Goal: Communication & Community: Answer question/provide support

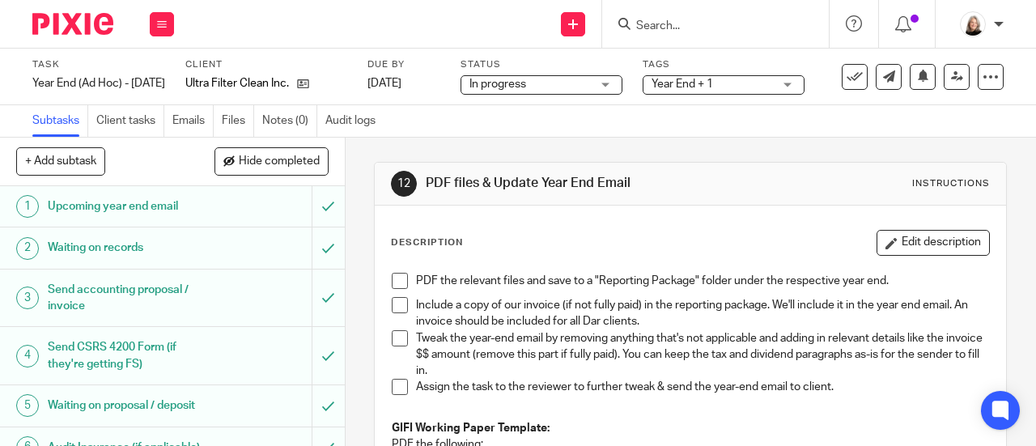
click at [587, 242] on div "Description Edit description" at bounding box center [690, 243] width 599 height 26
click at [664, 29] on input "Search" at bounding box center [707, 26] width 146 height 15
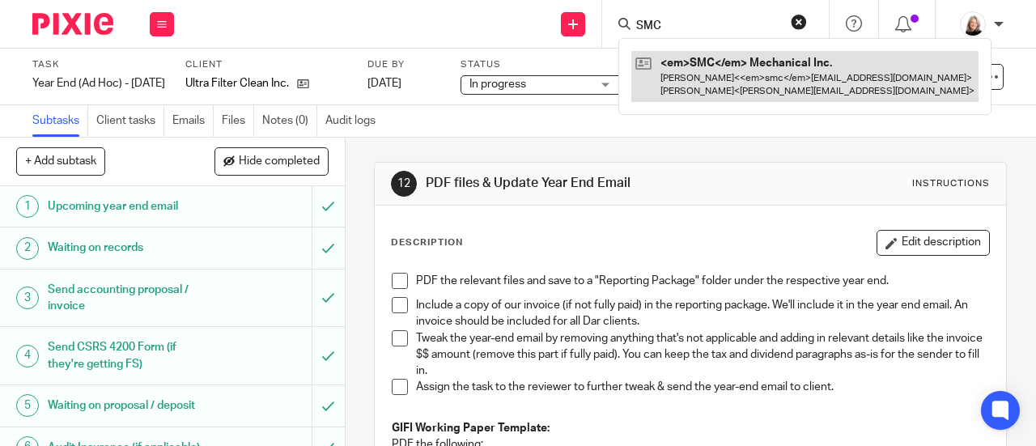
type input "SMC"
click at [676, 61] on link at bounding box center [804, 76] width 347 height 50
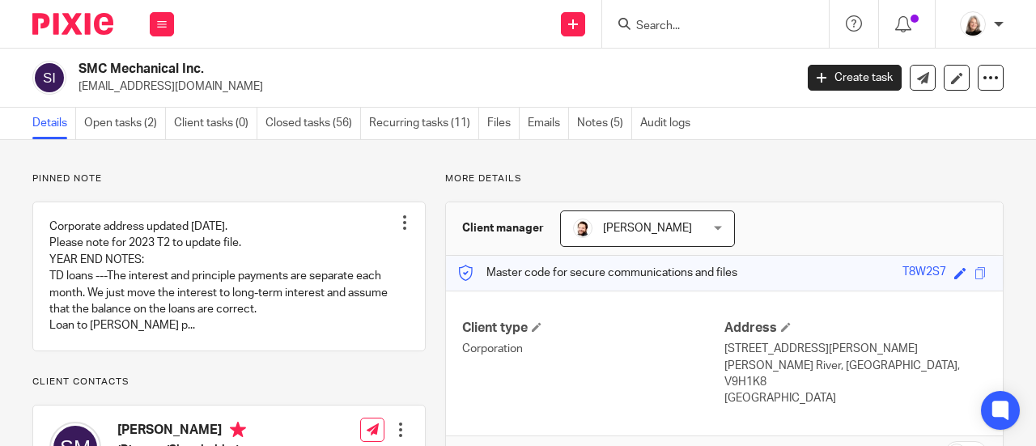
click at [680, 21] on input "Search" at bounding box center [707, 26] width 146 height 15
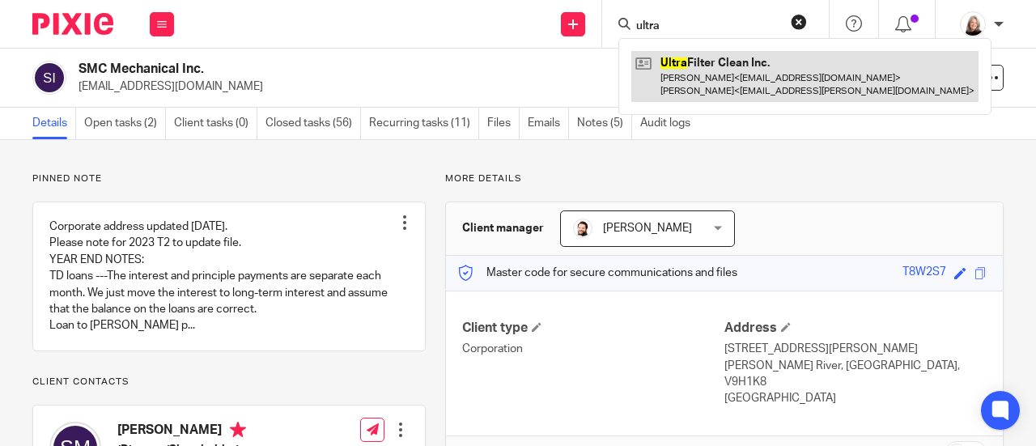
type input "ultra"
click at [712, 91] on link at bounding box center [804, 76] width 347 height 50
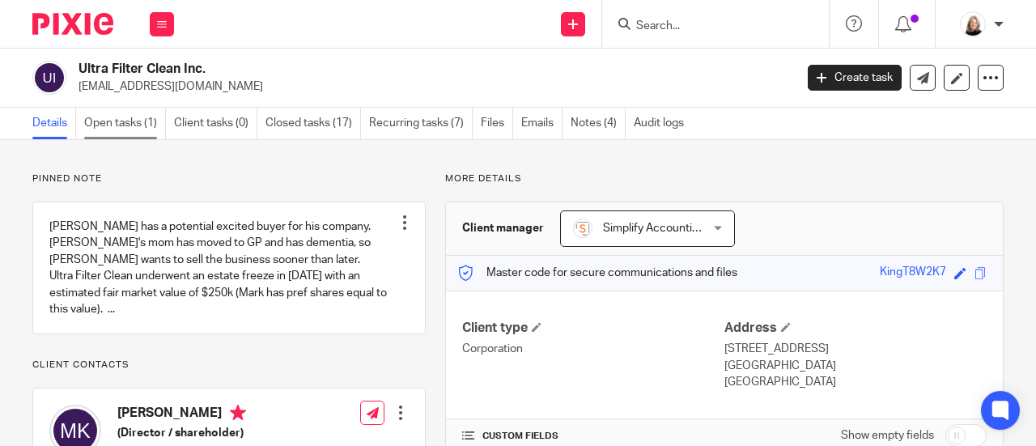
click at [98, 130] on link "Open tasks (1)" at bounding box center [125, 124] width 82 height 32
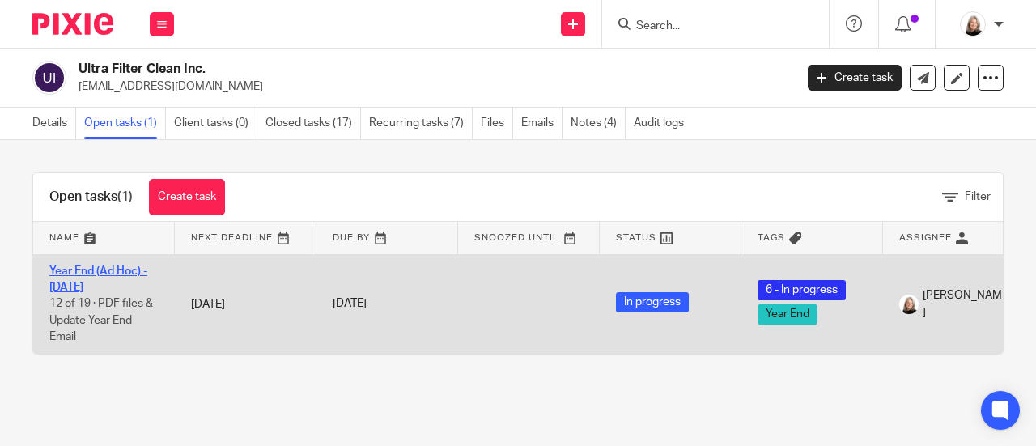
click at [103, 281] on link "Year End (Ad Hoc) - [DATE]" at bounding box center [98, 279] width 98 height 28
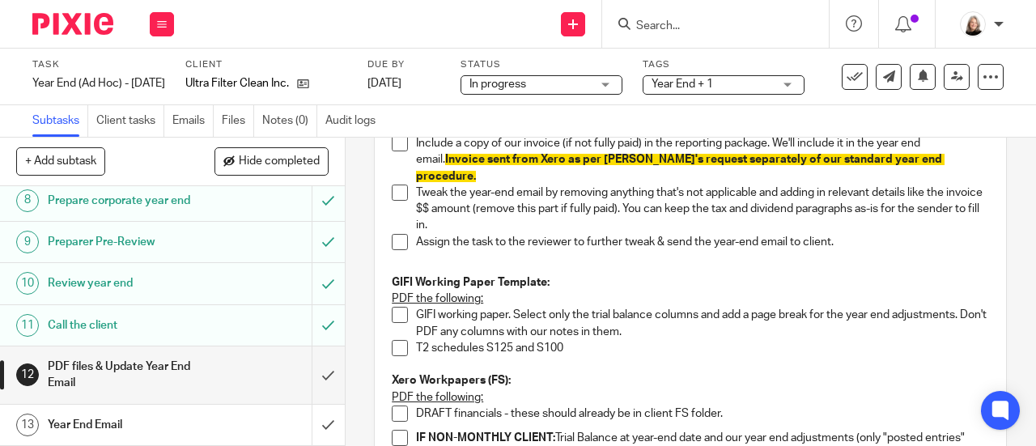
scroll to position [405, 0]
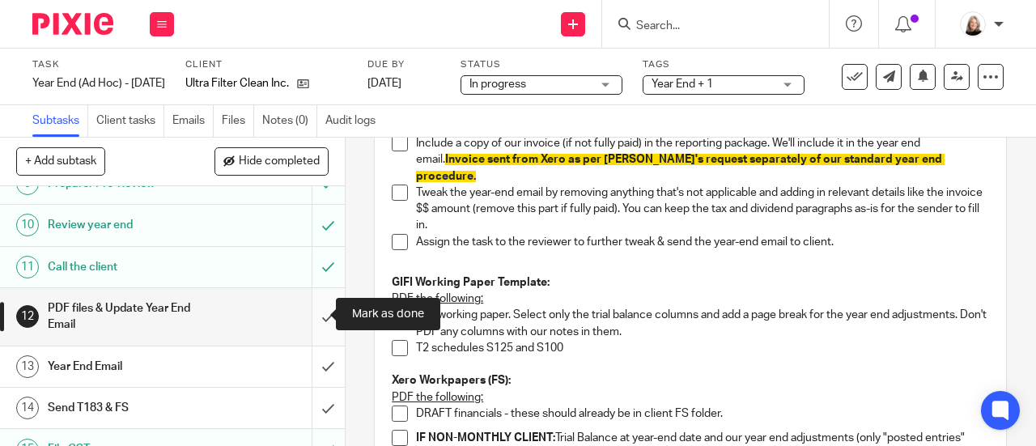
click at [303, 307] on input "submit" at bounding box center [172, 316] width 345 height 57
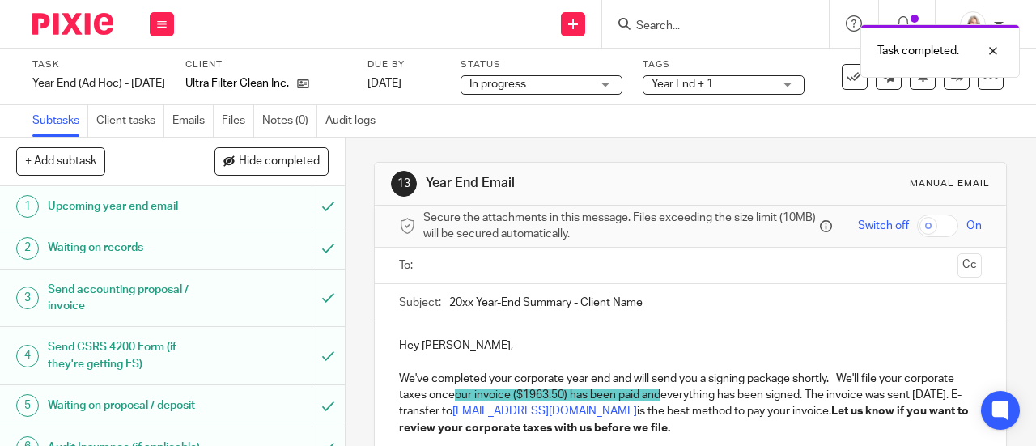
click at [467, 307] on input "20xx Year-End Summary - Client Name" at bounding box center [715, 302] width 532 height 36
drag, startPoint x: 579, startPoint y: 308, endPoint x: 745, endPoint y: 308, distance: 165.9
click at [740, 308] on input "2025 Year-End Summary - Client Name" at bounding box center [715, 302] width 532 height 36
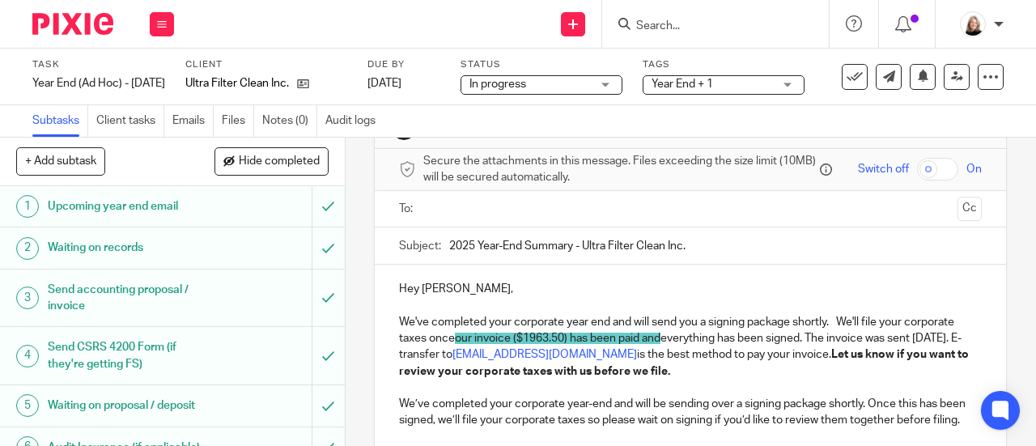
scroll to position [81, 0]
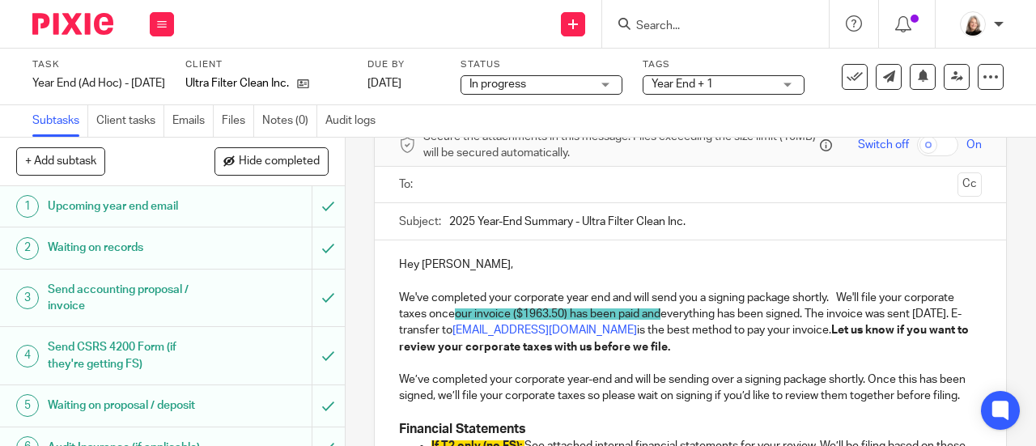
type input "2025 Year-End Summary - Ultra Filter Clean Inc."
click at [501, 198] on ul at bounding box center [691, 185] width 532 height 27
click at [501, 190] on input "text" at bounding box center [690, 185] width 522 height 19
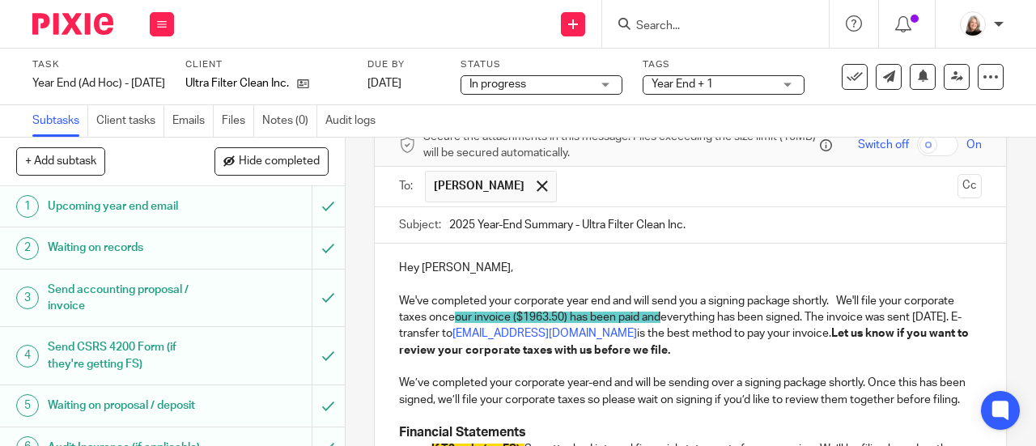
click at [565, 199] on input "text" at bounding box center [758, 187] width 387 height 32
click at [443, 276] on p "Hey Mark," at bounding box center [690, 268] width 583 height 16
click at [440, 276] on p "Hey Mark," at bounding box center [690, 268] width 583 height 16
drag, startPoint x: 783, startPoint y: 358, endPoint x: 736, endPoint y: 352, distance: 47.4
click at [735, 354] on p "We've completed your corporate year end and will send you a signing package sho…" at bounding box center [690, 326] width 583 height 66
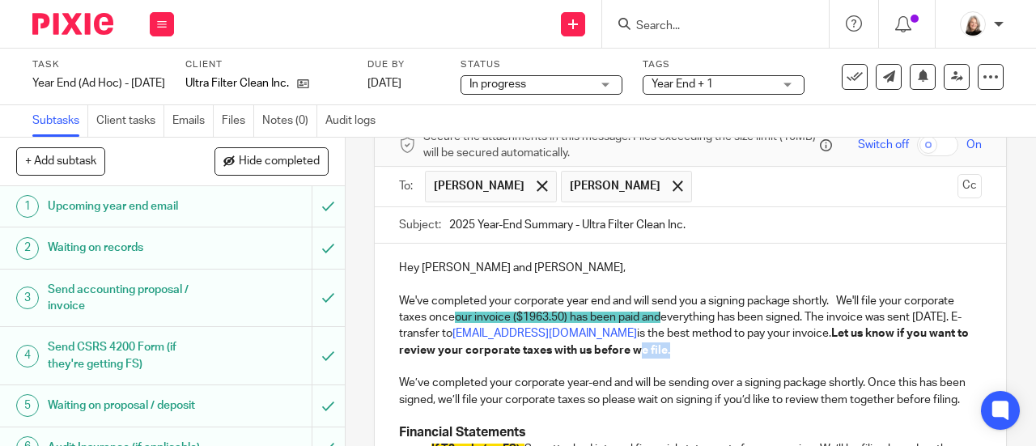
click at [791, 351] on p "We've completed your corporate year end and will send you a signing package sho…" at bounding box center [690, 326] width 583 height 66
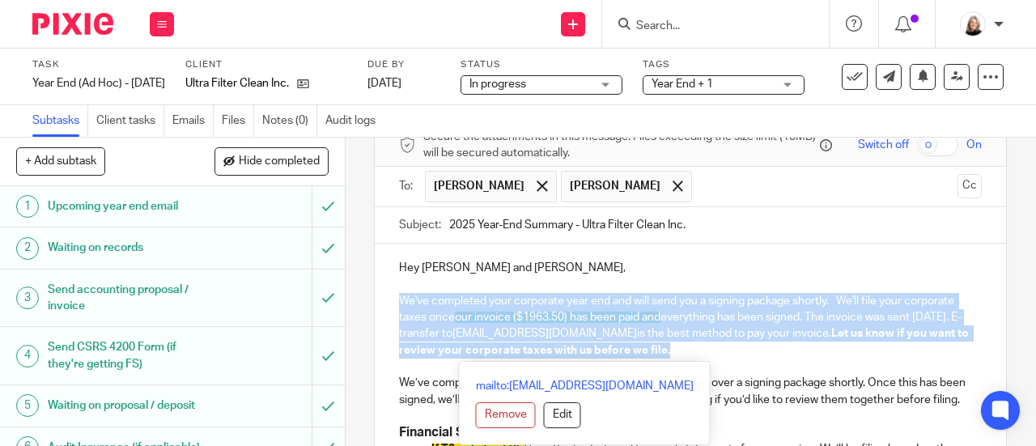
drag, startPoint x: 778, startPoint y: 357, endPoint x: 391, endPoint y: 312, distance: 389.4
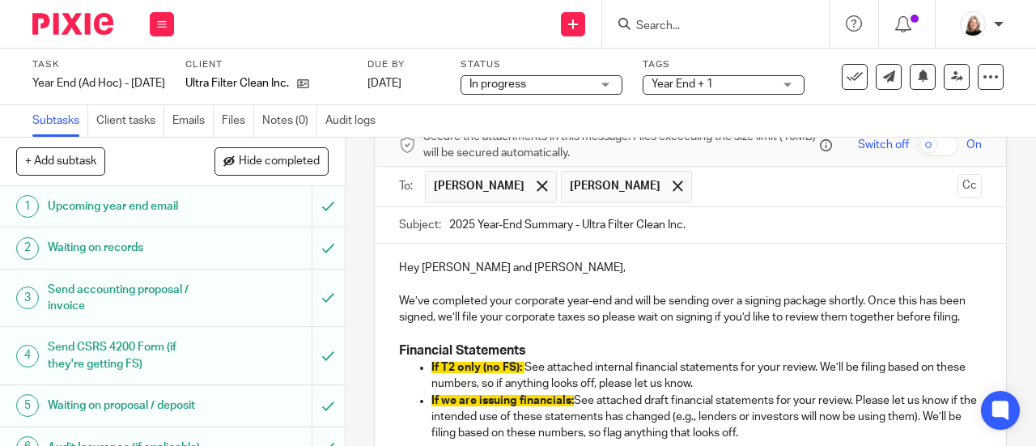
click at [780, 326] on p "We’ve completed your corporate year-end and will be sending over a signing pack…" at bounding box center [690, 309] width 583 height 33
click at [609, 326] on p "We’ve completed your corporate year-end and will be sending over a signing pack…" at bounding box center [690, 309] width 583 height 33
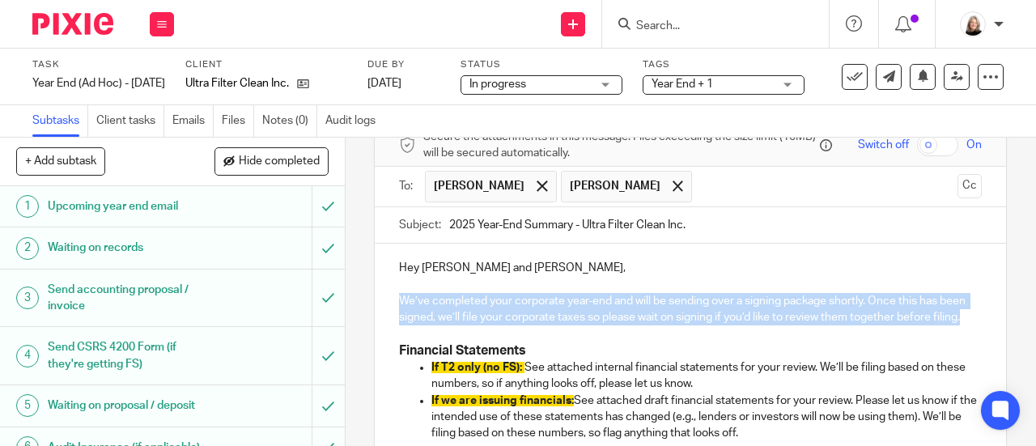
drag, startPoint x: 469, startPoint y: 339, endPoint x: 388, endPoint y: 307, distance: 87.1
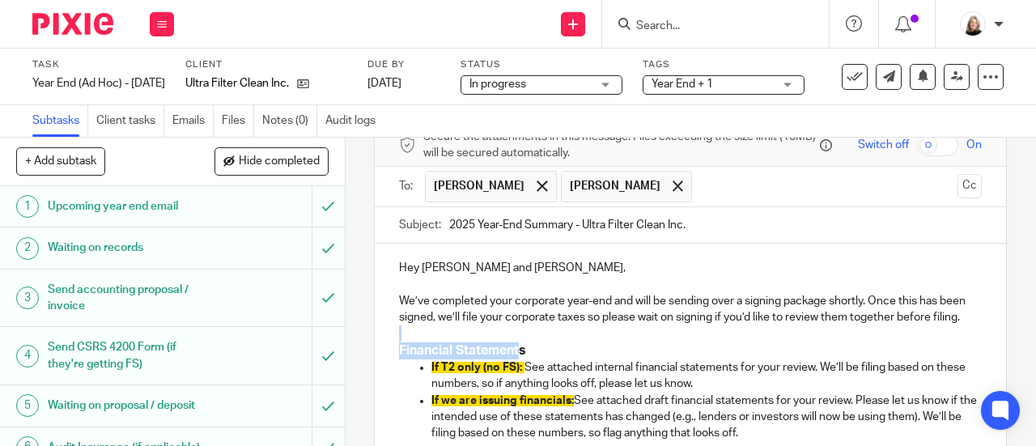
click at [452, 341] on p at bounding box center [690, 333] width 583 height 16
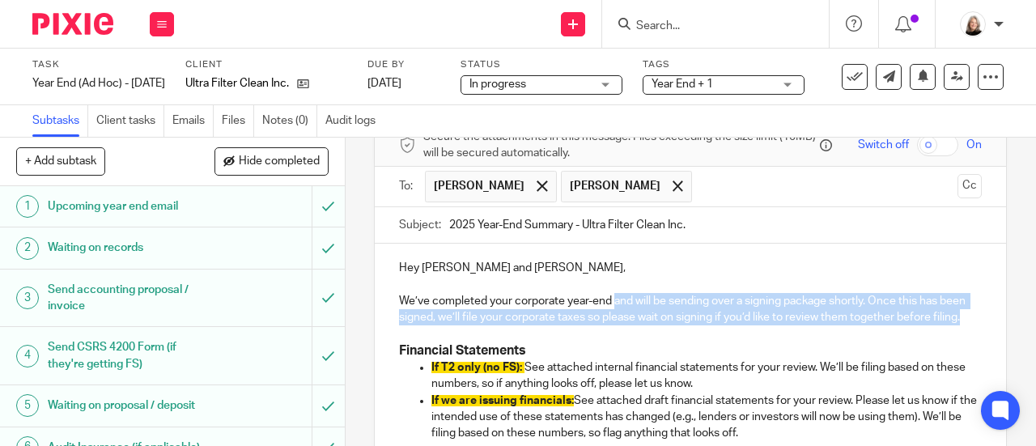
drag, startPoint x: 429, startPoint y: 341, endPoint x: 612, endPoint y: 304, distance: 186.5
click at [612, 304] on p "We’ve completed your corporate year-end and will be sending over a signing pack…" at bounding box center [690, 309] width 583 height 33
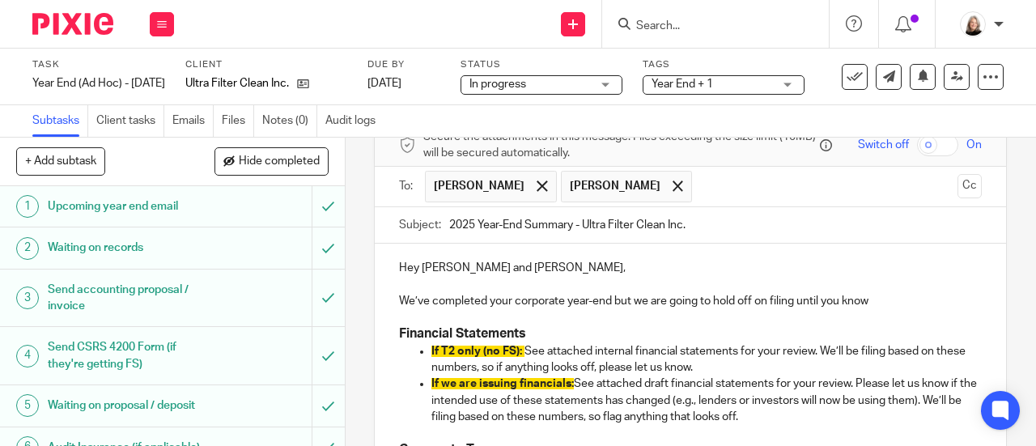
click at [618, 323] on p at bounding box center [690, 317] width 583 height 16
click at [894, 300] on p "We’ve completed your corporate year-end but we are going to hold off on filing …" at bounding box center [690, 301] width 583 height 16
drag, startPoint x: 877, startPoint y: 308, endPoint x: 819, endPoint y: 308, distance: 58.3
click at [819, 308] on p "We’ve completed your corporate year-end but we are going to hold off on filing …" at bounding box center [690, 301] width 583 height 16
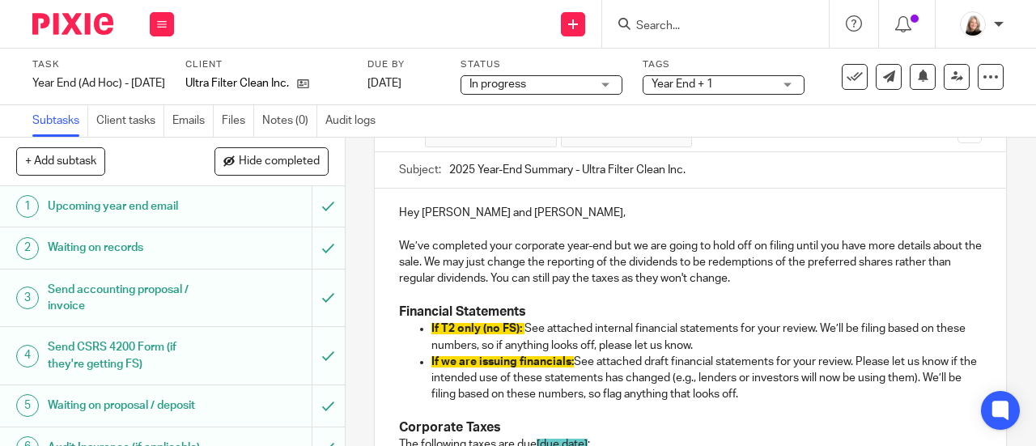
scroll to position [162, 0]
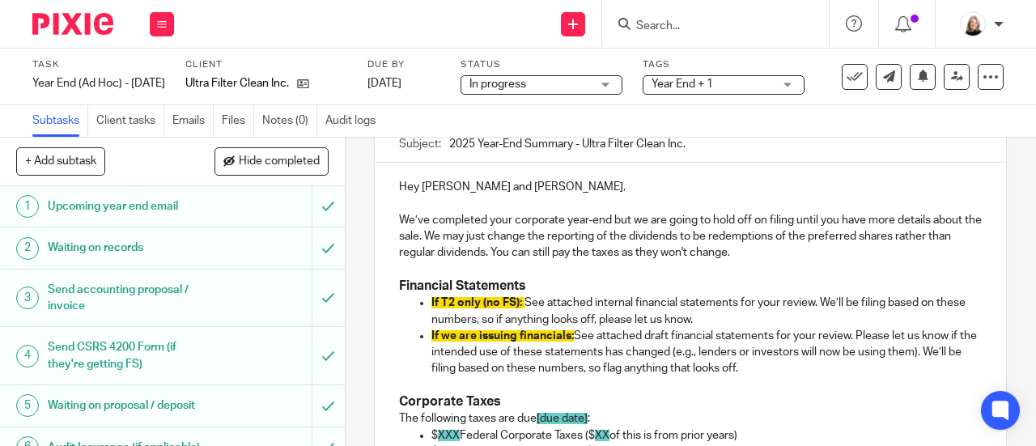
click at [586, 328] on p "If T2 only (no FS): See attached internal financial statements for your review.…" at bounding box center [706, 311] width 550 height 33
click at [720, 315] on p "If T2 only (no FS): See attached internal financial statements for your review.…" at bounding box center [706, 311] width 550 height 33
click at [906, 268] on p at bounding box center [690, 269] width 583 height 16
click at [795, 227] on p "We’ve completed your corporate year-end but we are going to hold off on filing …" at bounding box center [690, 236] width 583 height 49
click at [914, 267] on p at bounding box center [690, 269] width 583 height 16
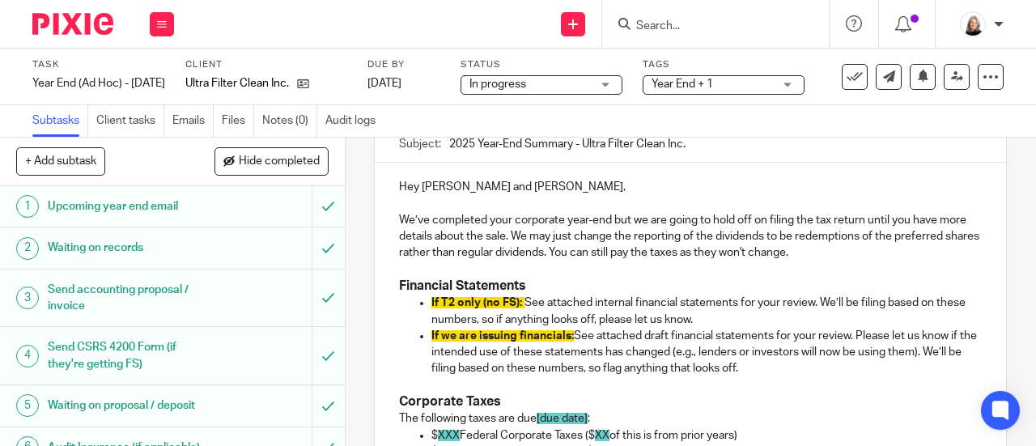
click at [845, 284] on h3 "Financial Statements" at bounding box center [690, 286] width 583 height 17
click at [880, 251] on p "We’ve completed your corporate year-end but we are going to hold off on filing …" at bounding box center [690, 236] width 583 height 49
click at [578, 347] on p "If we are issuing financials: See attached draft financial statements for your …" at bounding box center [706, 352] width 550 height 49
drag, startPoint x: 574, startPoint y: 341, endPoint x: 519, endPoint y: 342, distance: 55.0
click at [519, 342] on p "If we are issuing financials: See attached draft financial statements for your …" at bounding box center [706, 352] width 550 height 49
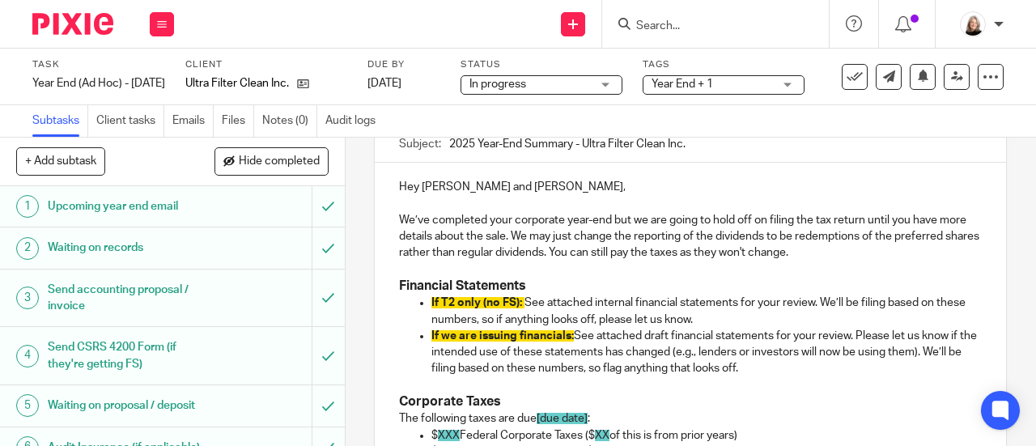
click at [583, 360] on p "If we are issuing financials: See attached draft financial statements for your …" at bounding box center [706, 352] width 550 height 49
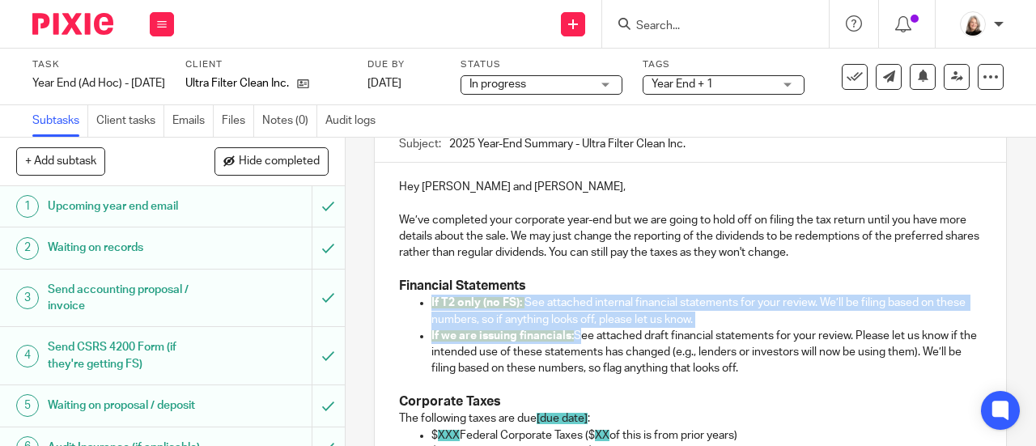
drag, startPoint x: 572, startPoint y: 336, endPoint x: 418, endPoint y: 308, distance: 156.2
click at [418, 308] on ul "If T2 only (no FS): See attached internal financial statements for your review.…" at bounding box center [690, 336] width 583 height 82
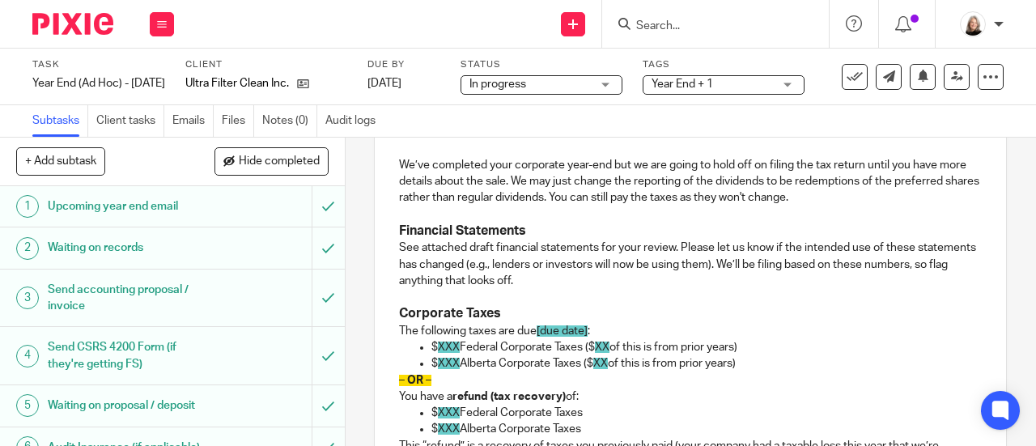
scroll to position [243, 0]
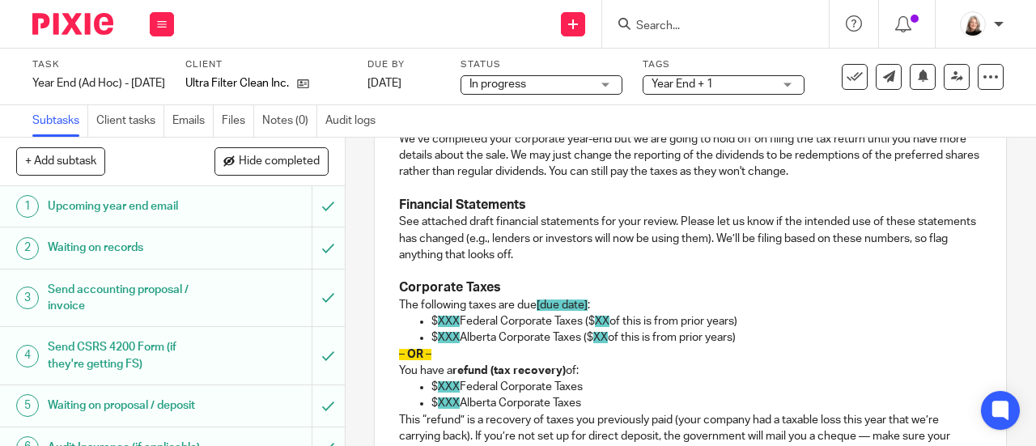
click at [555, 362] on p "– OR –" at bounding box center [690, 354] width 583 height 16
click at [665, 258] on p "See attached draft financial statements for your review. Please let us know if …" at bounding box center [690, 238] width 583 height 49
click at [630, 370] on p "You have a refund (tax recovery) of:" at bounding box center [690, 370] width 583 height 16
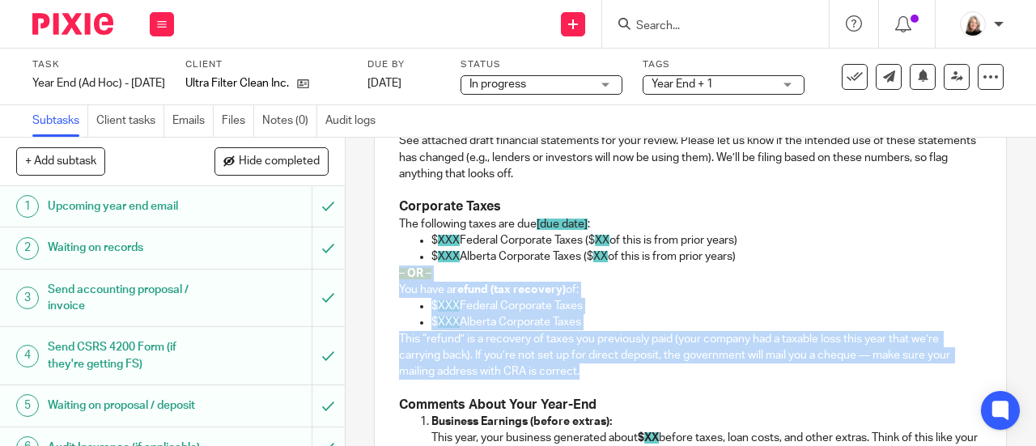
drag, startPoint x: 600, startPoint y: 374, endPoint x: 366, endPoint y: 282, distance: 251.8
click at [366, 282] on div "13 Year End Email Manual email Secure the attachments in this message. Files ex…" at bounding box center [690, 292] width 690 height 308
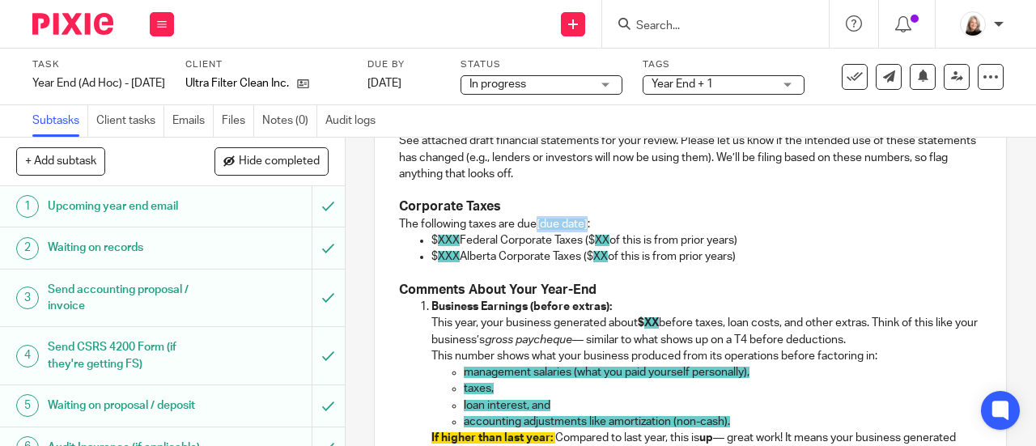
drag, startPoint x: 534, startPoint y: 231, endPoint x: 583, endPoint y: 234, distance: 49.5
click at [583, 232] on p "The following taxes are due [due date] :" at bounding box center [690, 224] width 583 height 16
click at [458, 244] on p "$ XXX Federal Corporate Taxes ($ XX of this is from prior years)" at bounding box center [706, 240] width 550 height 16
drag, startPoint x: 599, startPoint y: 244, endPoint x: 762, endPoint y: 249, distance: 163.5
click at [762, 248] on p "$ 19,230 Federal Corporate Taxes ($ XX of this is from prior years)" at bounding box center [706, 240] width 550 height 16
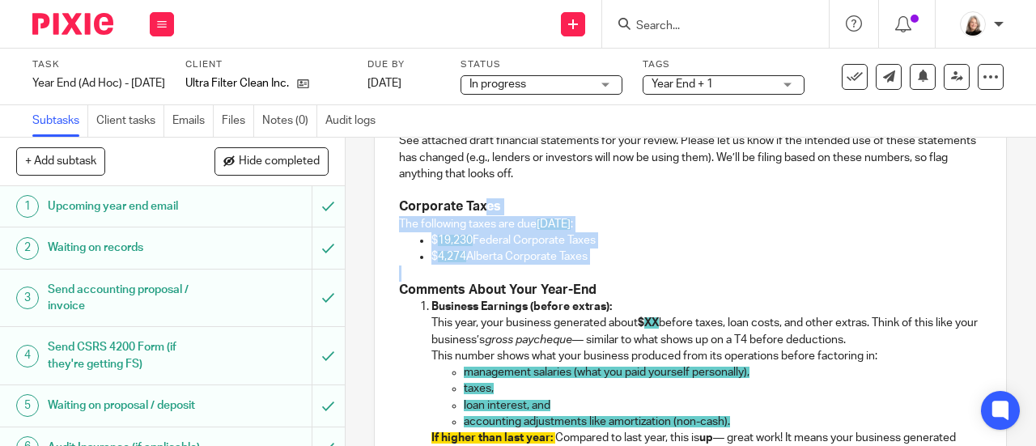
drag, startPoint x: 600, startPoint y: 271, endPoint x: 484, endPoint y: 219, distance: 126.8
click at [484, 219] on div "Hey Mark and Serina, We’ve completed your corporate year-end but we are going t…" at bounding box center [690, 402] width 631 height 803
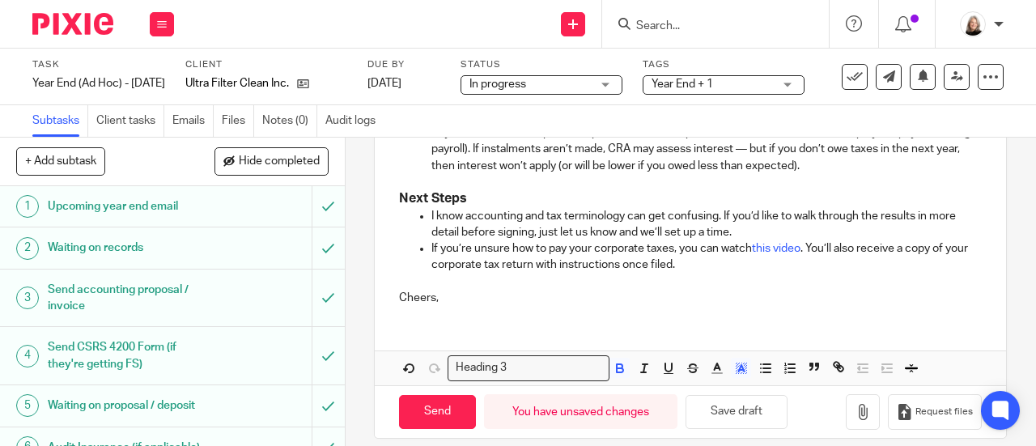
scroll to position [829, 0]
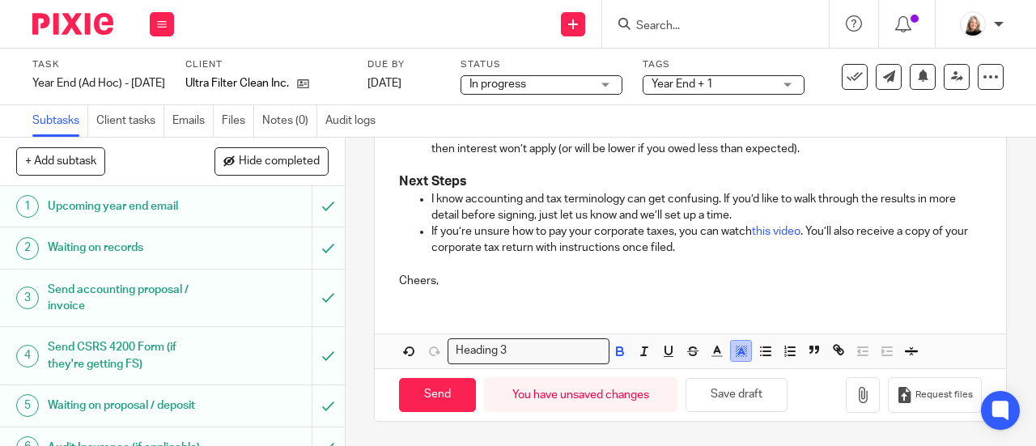
click at [734, 350] on icon "button" at bounding box center [741, 351] width 15 height 15
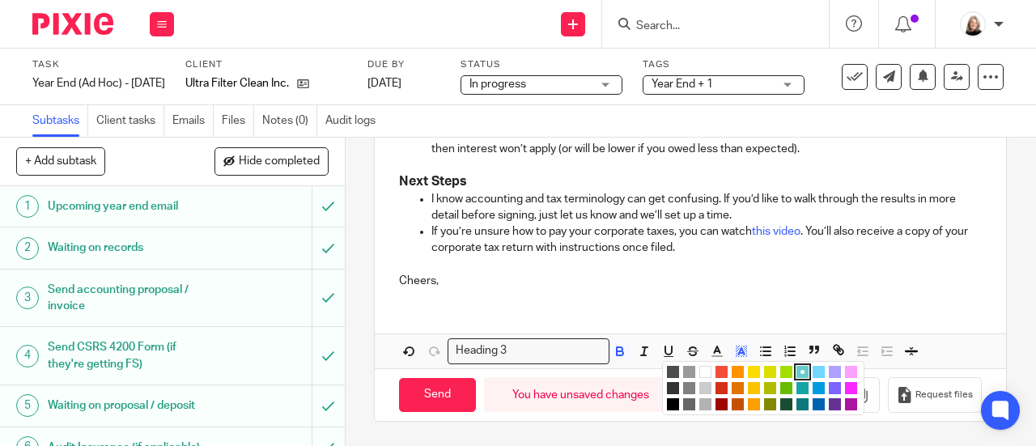
click at [699, 375] on li "color:#FFFFFF" at bounding box center [705, 372] width 12 height 12
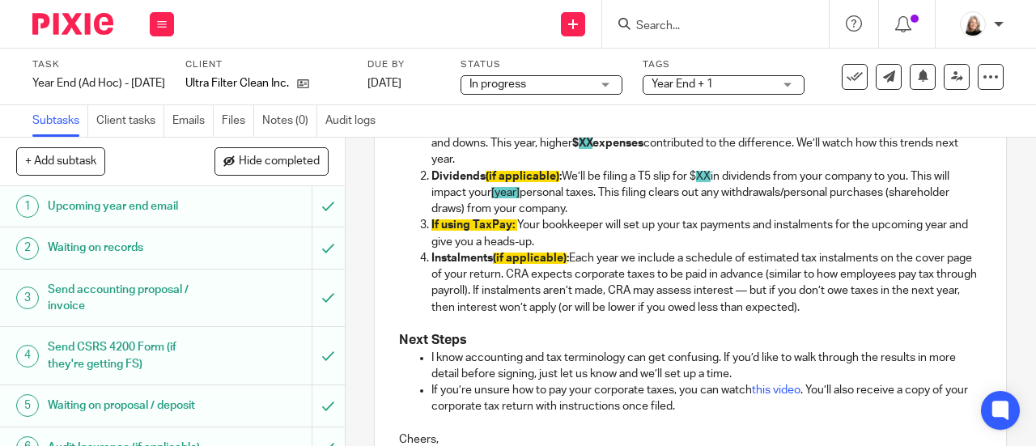
scroll to position [667, 0]
click at [613, 305] on p "Instalments (if applicable) : Each year we include a schedule of estimated tax …" at bounding box center [706, 284] width 550 height 66
click at [583, 237] on p "If using TaxPay: Your bookkeeper will set up your tax payments and instalments …" at bounding box center [706, 234] width 550 height 33
click at [560, 244] on p "If using TaxPay: Your bookkeeper will set up your tax payments and instalments …" at bounding box center [706, 234] width 550 height 33
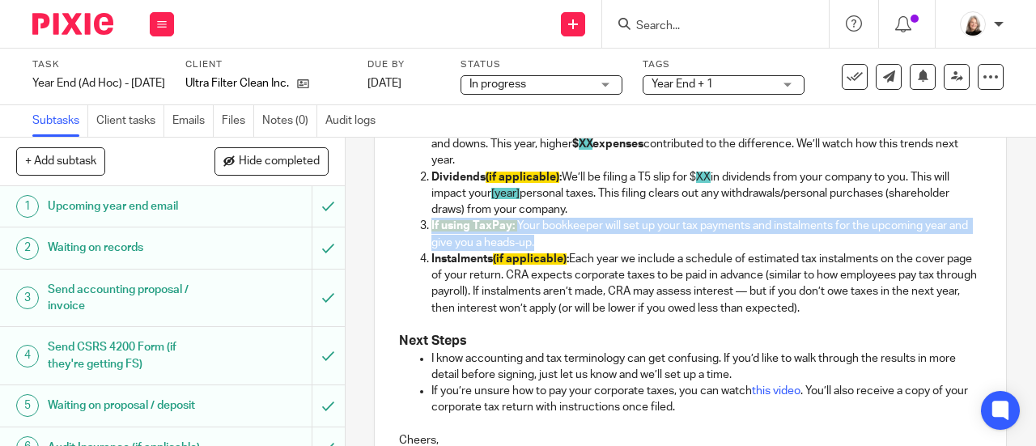
drag, startPoint x: 560, startPoint y: 244, endPoint x: 417, endPoint y: 227, distance: 144.2
click at [431, 227] on li "If using TaxPay: Your bookkeeper will set up your tax payments and instalments …" at bounding box center [706, 234] width 550 height 33
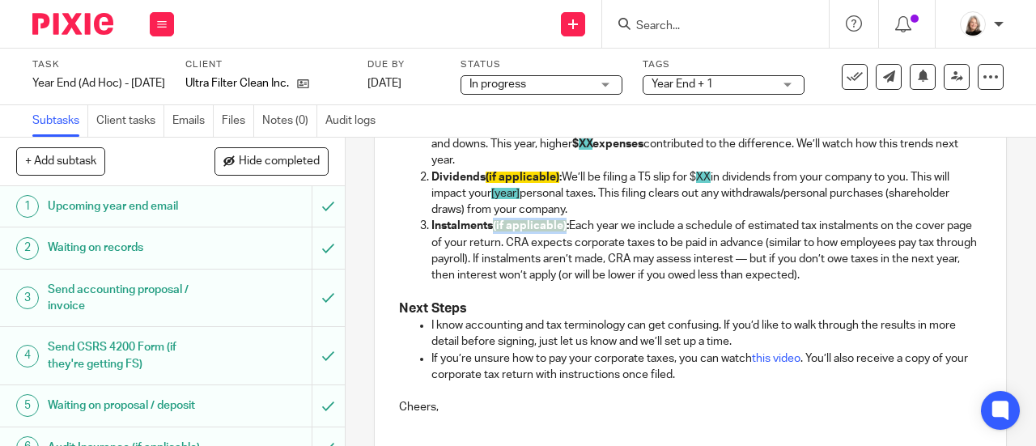
drag, startPoint x: 492, startPoint y: 234, endPoint x: 564, endPoint y: 239, distance: 72.2
click at [564, 239] on p "Instalments (if applicable) : Each year we include a schedule of estimated tax …" at bounding box center [706, 251] width 550 height 66
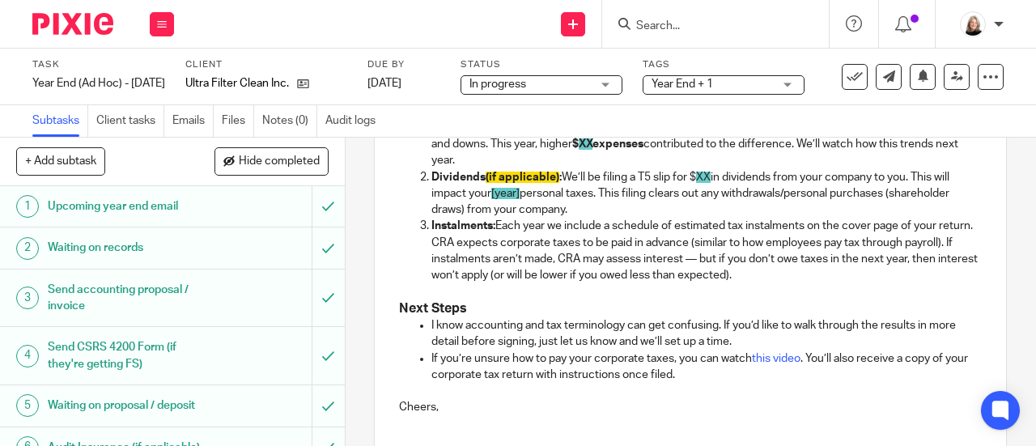
click at [542, 257] on p "Instalments: Each year we include a schedule of estimated tax instalments on th…" at bounding box center [706, 251] width 550 height 66
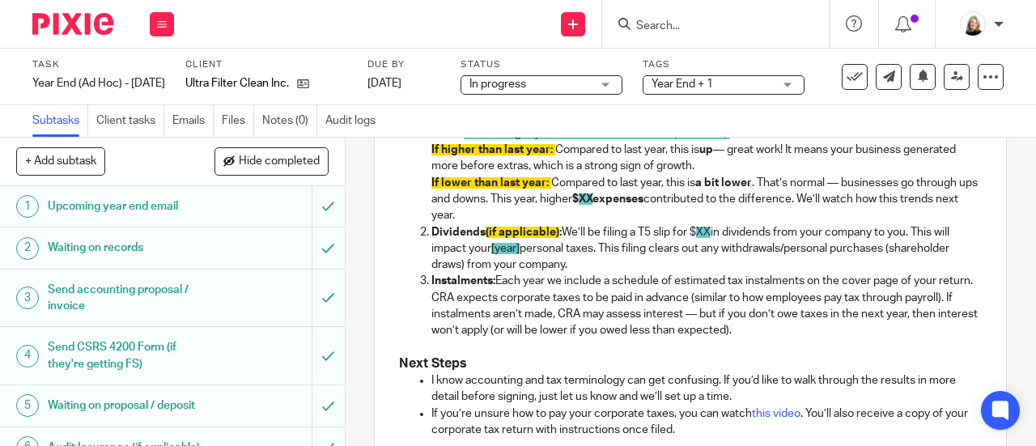
scroll to position [586, 0]
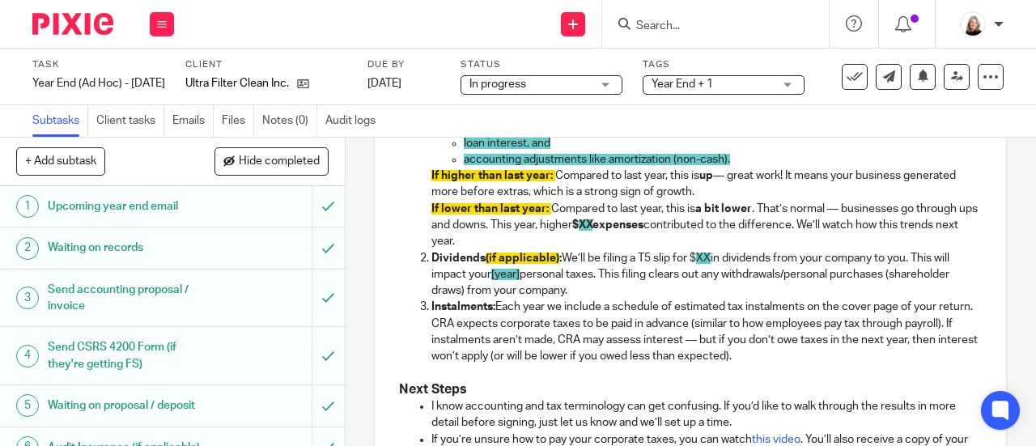
click at [651, 285] on p "Dividends (if applicable) : We’ll be filing a T5 slip for $ XX in dividends fro…" at bounding box center [706, 274] width 550 height 49
drag, startPoint x: 570, startPoint y: 290, endPoint x: 426, endPoint y: 265, distance: 147.0
click at [431, 265] on li "Dividends (if applicable) : We’ll be filing a T5 slip for $ XX in dividends fro…" at bounding box center [706, 274] width 550 height 49
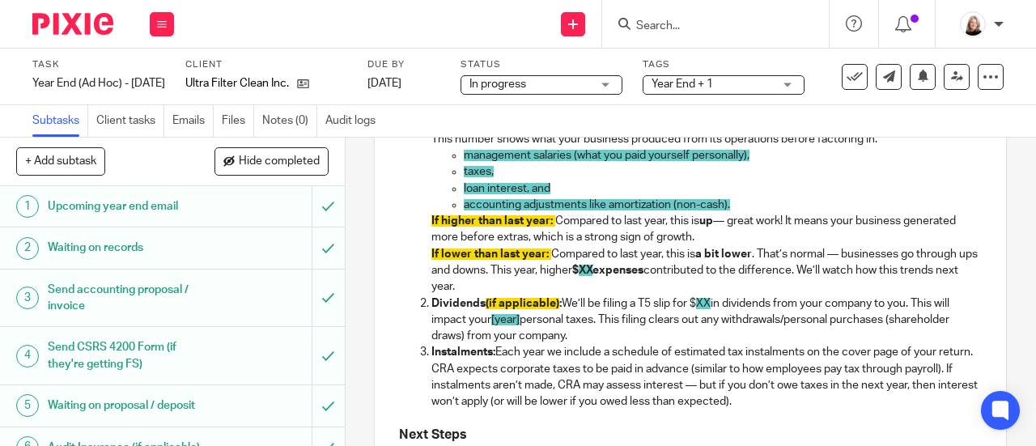
scroll to position [505, 0]
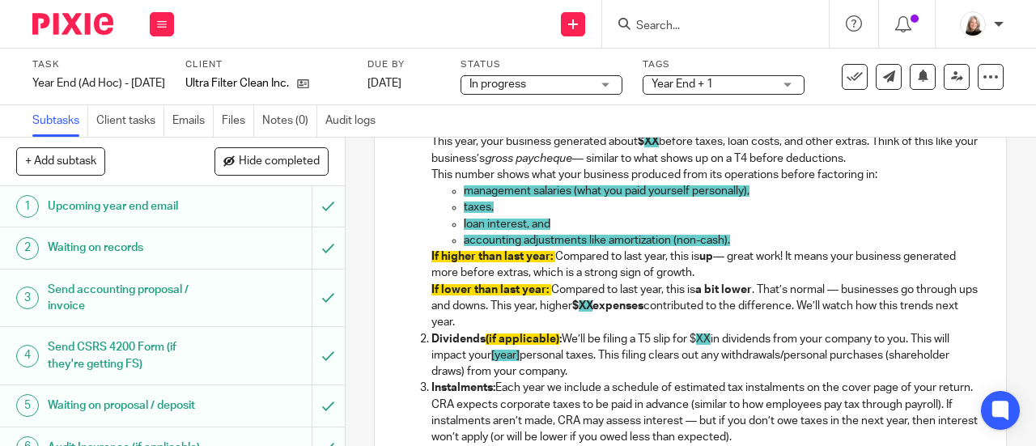
click at [685, 354] on p "Dividends (if applicable) : We’ll be filing a T5 slip for $ XX in dividends fro…" at bounding box center [706, 355] width 550 height 49
click at [514, 358] on span "[year]" at bounding box center [505, 355] width 28 height 11
click at [563, 342] on p "Dividends (if applicable) : We’ll be filing a T5 slip for $ XX in dividends fro…" at bounding box center [706, 355] width 550 height 49
click at [569, 338] on p "Dividends (if applicable) : We’ll be filing a T5 slip for $ XX in dividends fro…" at bounding box center [706, 355] width 550 height 49
click at [812, 344] on span "XX" at bounding box center [806, 338] width 15 height 11
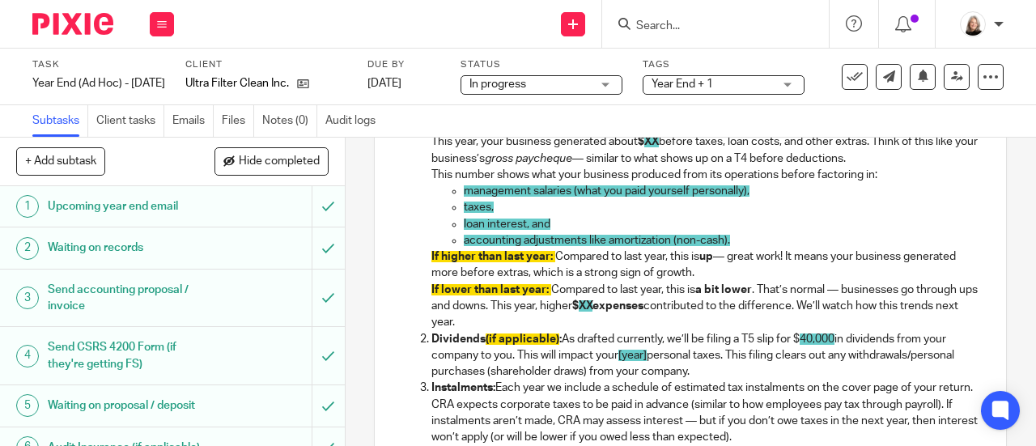
click at [490, 360] on p "Dividends (if applicable) : As drafted currently, we’ll be filing a T5 slip for…" at bounding box center [706, 355] width 550 height 49
click at [761, 358] on span "[year]" at bounding box center [748, 355] width 28 height 11
drag, startPoint x: 481, startPoint y: 347, endPoint x: 553, endPoint y: 349, distance: 72.8
click at [553, 349] on p "Dividends (if applicable) : As drafted currently, we’ll be filing a T5 slip for…" at bounding box center [706, 355] width 550 height 49
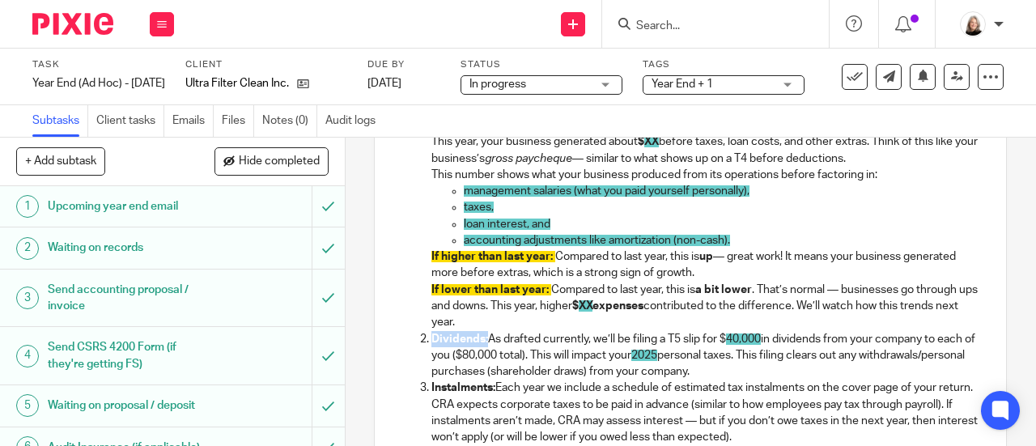
drag, startPoint x: 816, startPoint y: 379, endPoint x: 646, endPoint y: 349, distance: 171.9
click at [646, 349] on p "Dividends: As drafted currently, we’ll be filing a T5 slip for $ 40,000 in divi…" at bounding box center [706, 355] width 550 height 49
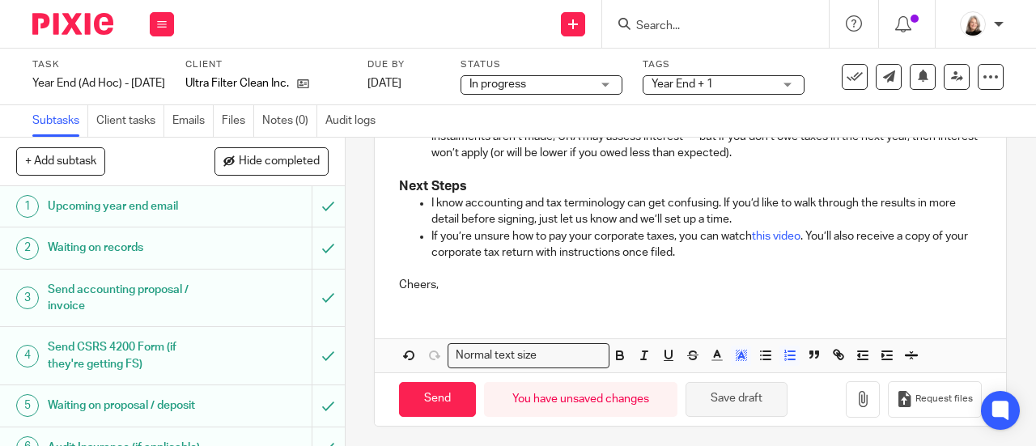
scroll to position [796, 0]
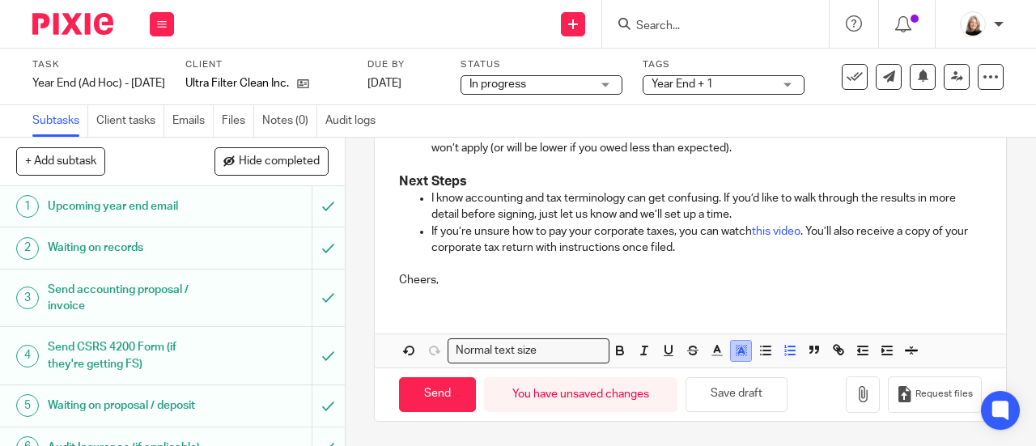
click at [738, 356] on rect "button" at bounding box center [738, 355] width 1 height 1
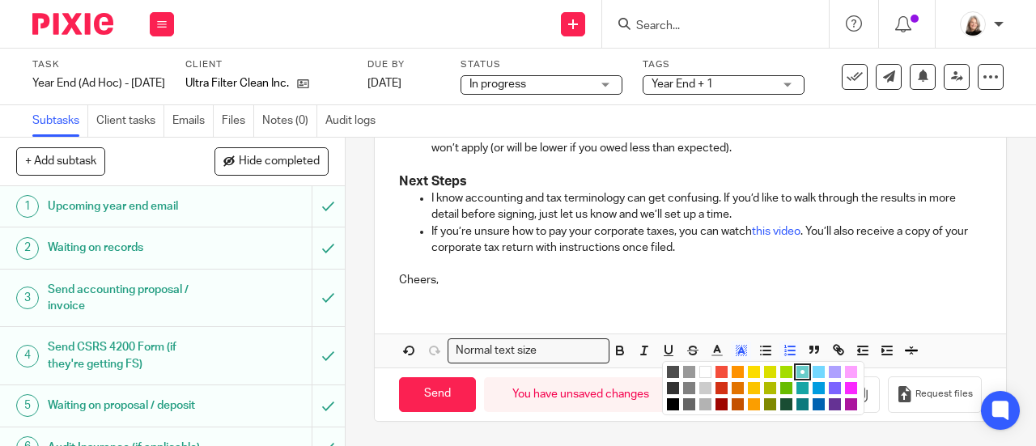
click at [699, 375] on li "color:#FFFFFF" at bounding box center [705, 372] width 12 height 12
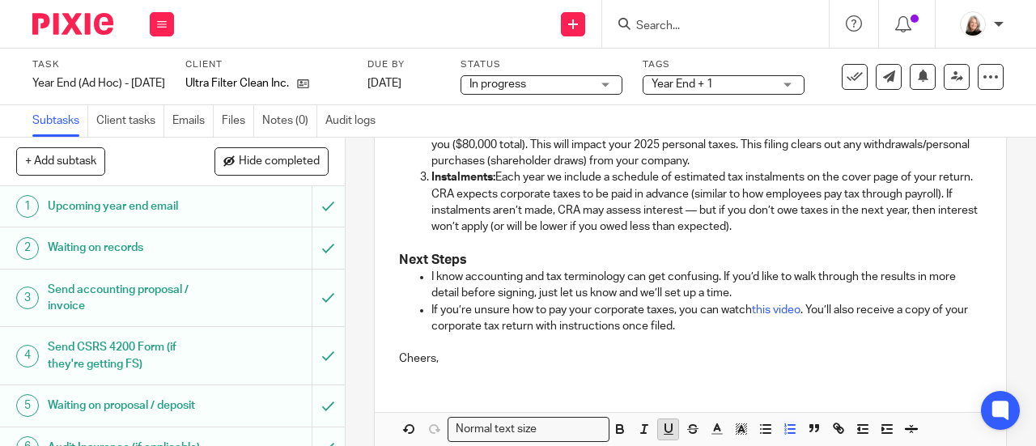
scroll to position [634, 0]
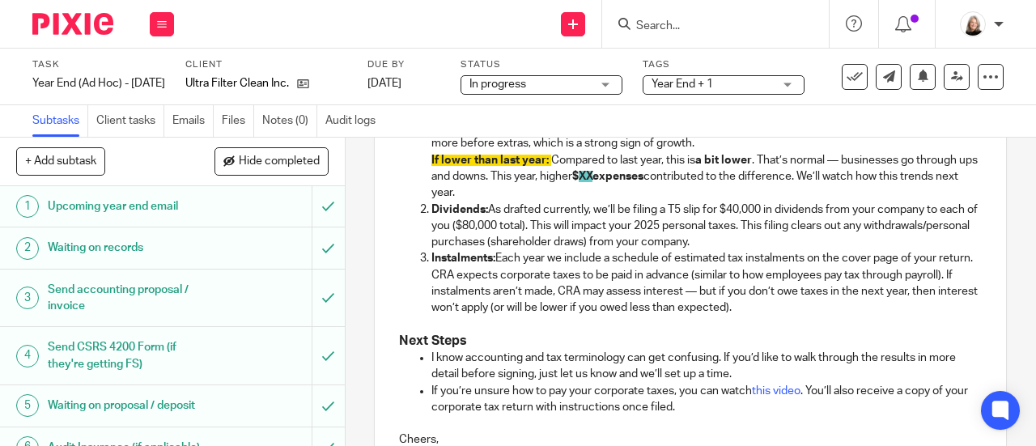
click at [672, 339] on h3 "Next Steps" at bounding box center [690, 341] width 583 height 17
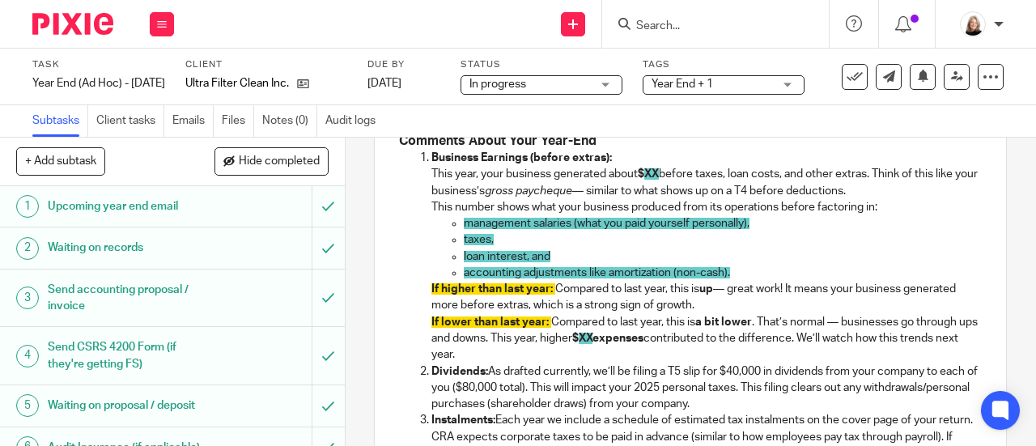
scroll to position [473, 0]
click at [722, 373] on p "Dividends: As drafted currently, we’ll be filing a T5 slip for $40,000 in divid…" at bounding box center [706, 387] width 550 height 49
click at [826, 361] on p "If lower than last year: Compared to last year, this is a bit lower . That’s no…" at bounding box center [706, 338] width 550 height 49
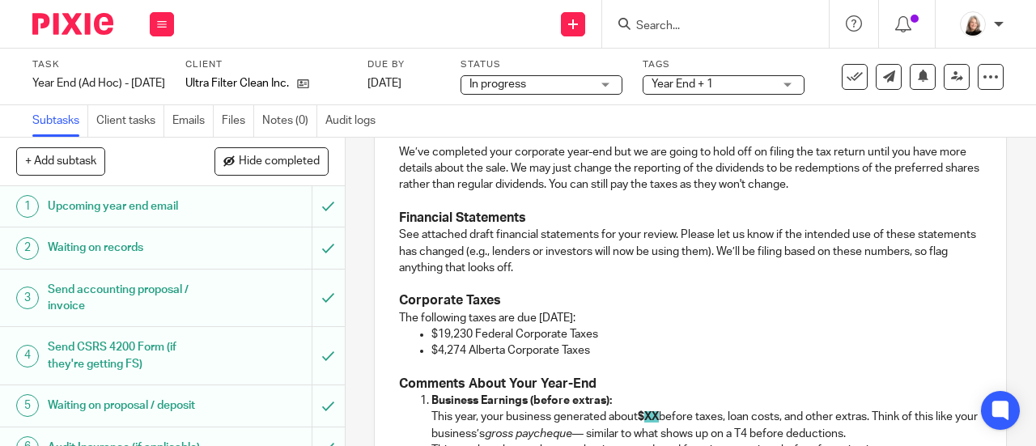
click at [735, 276] on p "See attached draft financial statements for your review. Please let us know if …" at bounding box center [690, 251] width 583 height 49
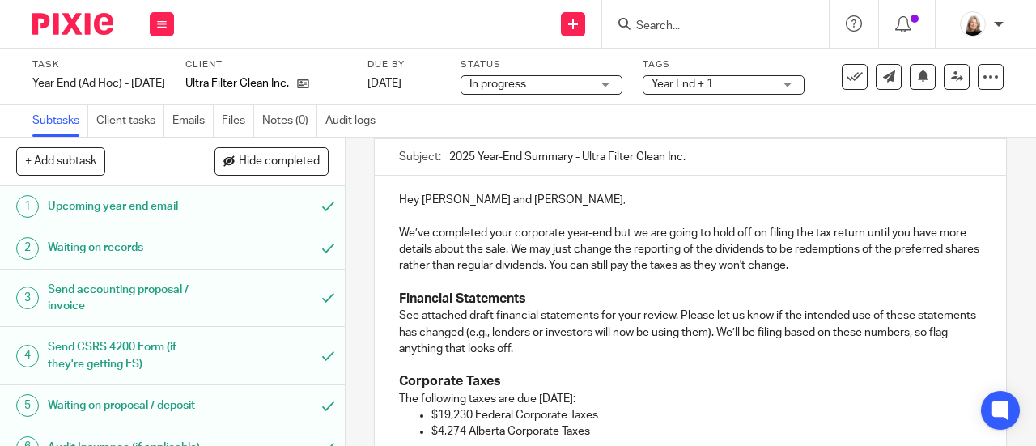
click at [659, 266] on p "We’ve completed your corporate year-end but we are going to hold off on filing …" at bounding box center [690, 249] width 583 height 49
click at [740, 264] on p "We’ve completed your corporate year-end but we are going to hold off on filing …" at bounding box center [690, 249] width 583 height 49
click at [897, 269] on p "We’ve completed your corporate year-end but we are going to hold off on filing …" at bounding box center [690, 249] width 583 height 49
click at [875, 269] on p "We’ve completed your corporate year-end but we are going to hold off on filing …" at bounding box center [690, 249] width 583 height 49
click at [629, 274] on p "We’ve completed your corporate year-end but we are going to hold off on filing …" at bounding box center [690, 249] width 583 height 49
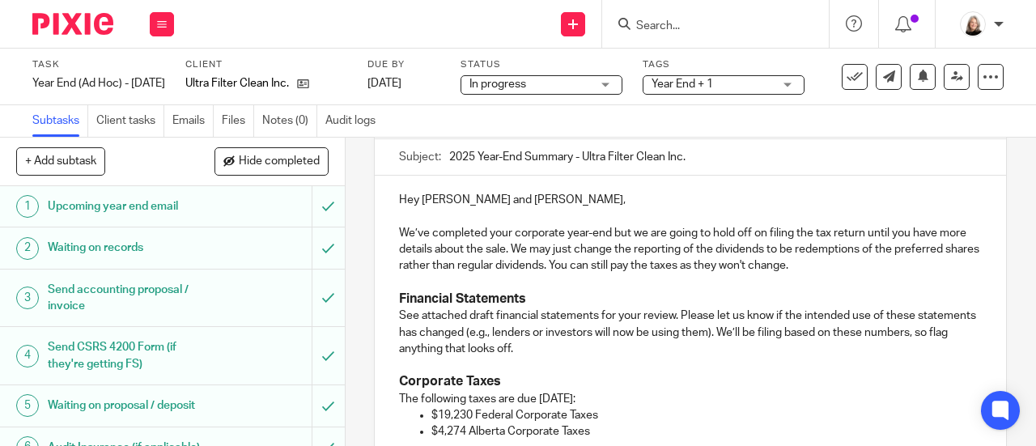
click at [603, 256] on p "We’ve completed your corporate year-end but we are going to hold off on filing …" at bounding box center [690, 249] width 583 height 49
click at [549, 258] on p "We’ve completed your corporate year-end but we are going to hold off on filing …" at bounding box center [690, 249] width 583 height 49
drag, startPoint x: 537, startPoint y: 254, endPoint x: 824, endPoint y: 256, distance: 286.4
click at [824, 256] on p "We’ve completed your corporate year-end but we are going to hold off on filing …" at bounding box center [690, 249] width 583 height 49
click at [808, 252] on p "We’ve completed your corporate year-end but we are going to hold off on filing …" at bounding box center [690, 249] width 583 height 49
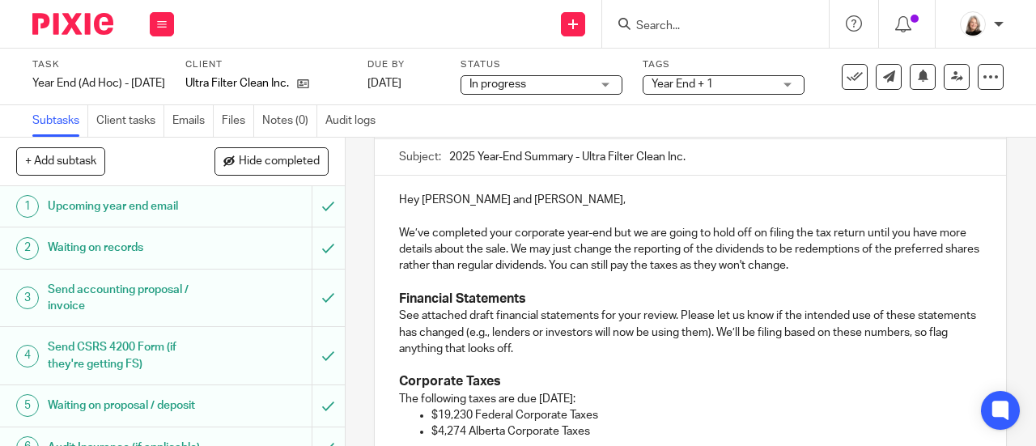
click at [820, 256] on p "We’ve completed your corporate year-end but we are going to hold off on filing …" at bounding box center [690, 249] width 583 height 49
click at [622, 286] on p at bounding box center [690, 282] width 583 height 16
click at [656, 282] on p at bounding box center [690, 282] width 583 height 16
click at [758, 290] on p at bounding box center [690, 282] width 583 height 16
click at [783, 317] on p "See attached draft financial statements for your review. Please let us know if …" at bounding box center [690, 331] width 583 height 49
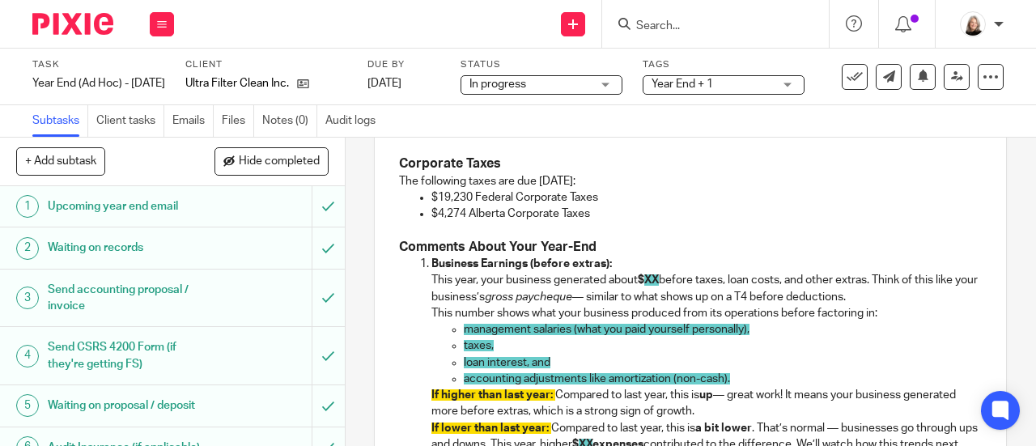
scroll to position [392, 0]
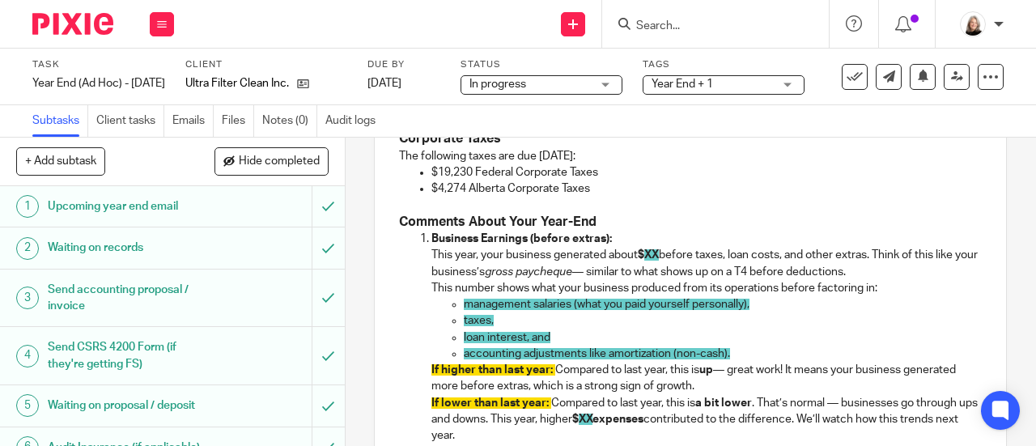
click at [765, 273] on p "Business Earnings (before extras): This year, your business generated about $ X…" at bounding box center [706, 255] width 550 height 49
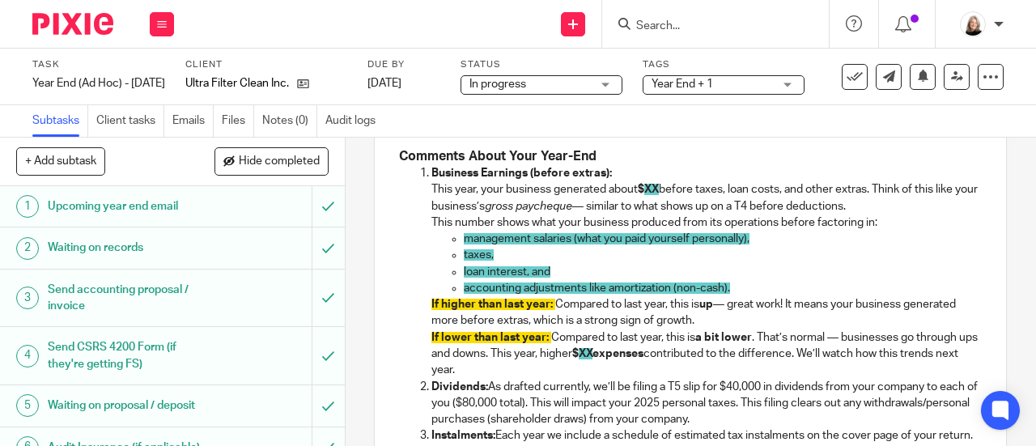
scroll to position [473, 0]
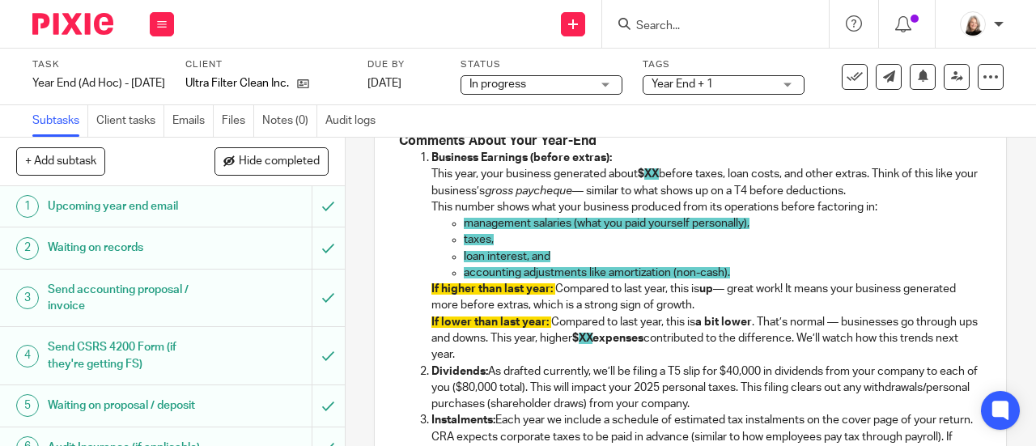
click at [718, 344] on p "If lower than last year: Compared to last year, this is a bit lower . That’s no…" at bounding box center [706, 338] width 550 height 49
click at [661, 176] on p "Business Earnings (before extras): This year, your business generated about $ X…" at bounding box center [706, 174] width 550 height 49
click at [766, 278] on p "accounting adjustments like amortization (non-cash)." at bounding box center [723, 273] width 518 height 16
click at [670, 275] on span "accounting adjustments like amortization (non-cash)." at bounding box center [597, 272] width 266 height 11
click at [668, 307] on p "If higher than last year: Compared to last year, this is up — great work! It me…" at bounding box center [706, 297] width 550 height 33
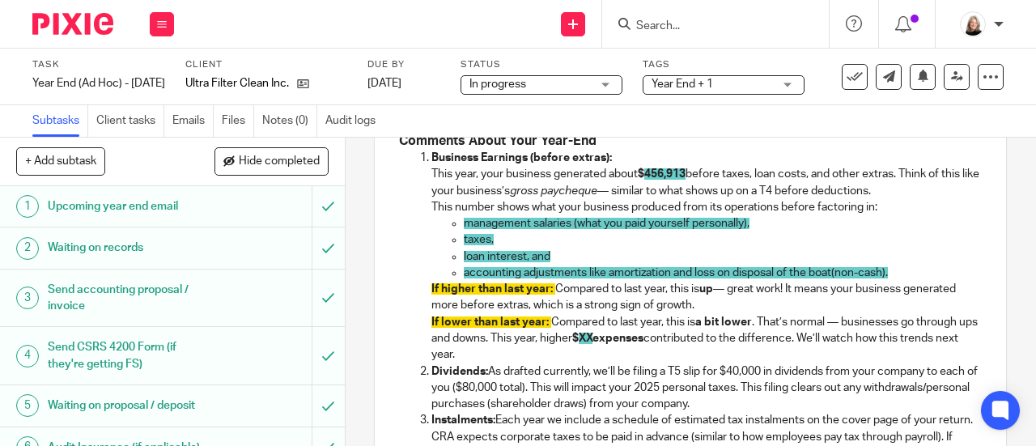
click at [880, 278] on span "accounting adjustments like amortization and loss on disposal of the boat(non-c…" at bounding box center [676, 272] width 424 height 11
click at [835, 356] on p "If lower than last year: Compared to last year, this is a bit lower . That’s no…" at bounding box center [706, 338] width 550 height 49
drag, startPoint x: 516, startPoint y: 368, endPoint x: 511, endPoint y: 358, distance: 11.2
click at [511, 362] on ol "Business Earnings (before extras): This year, your business generated about $ 4…" at bounding box center [690, 314] width 583 height 328
click at [516, 360] on p "If lower than last year: Compared to last year, this is a bit lower . That’s no…" at bounding box center [706, 338] width 550 height 49
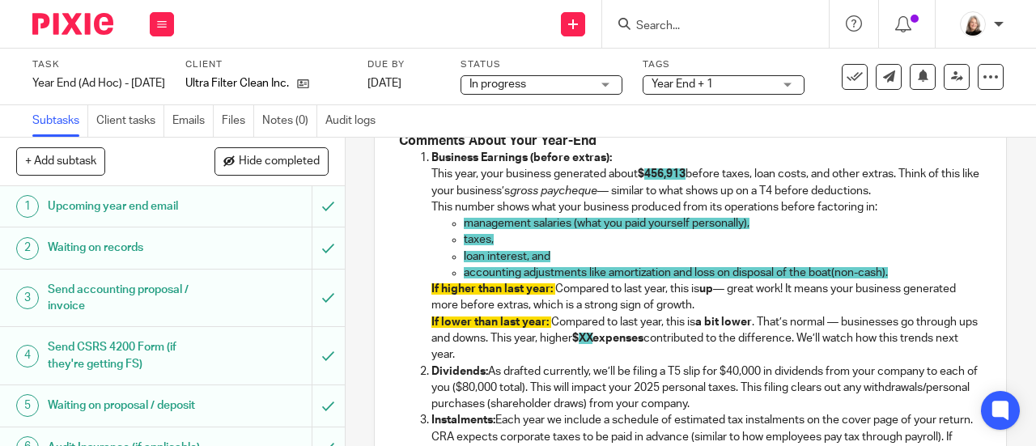
click at [523, 358] on p "If lower than last year: Compared to last year, this is a bit lower . That’s no…" at bounding box center [706, 338] width 550 height 49
drag, startPoint x: 510, startPoint y: 357, endPoint x: 461, endPoint y: 353, distance: 48.7
click at [461, 353] on p "If lower than last year: Compared to last year, this is a bit lower . That’s no…" at bounding box center [706, 338] width 550 height 49
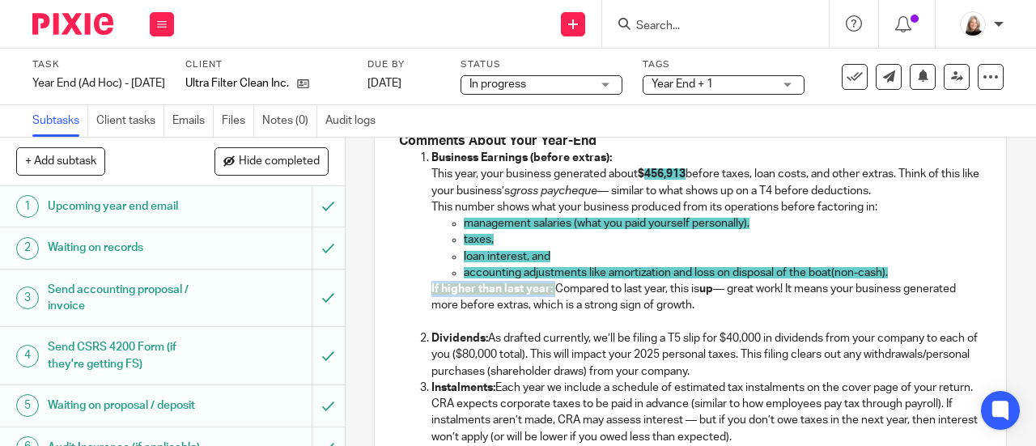
drag, startPoint x: 552, startPoint y: 289, endPoint x: 421, endPoint y: 290, distance: 131.1
click at [421, 290] on ol "Business Earnings (before extras): This year, your business generated about $ 4…" at bounding box center [690, 297] width 583 height 295
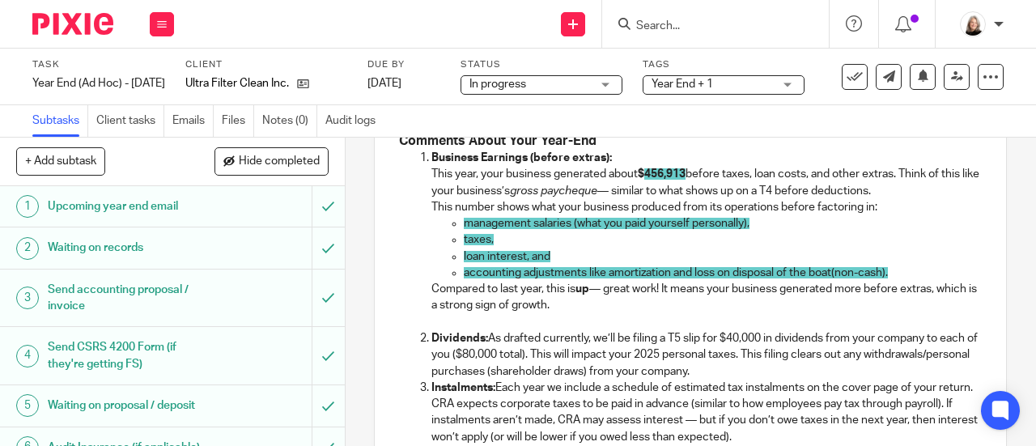
click at [435, 326] on p at bounding box center [706, 322] width 550 height 16
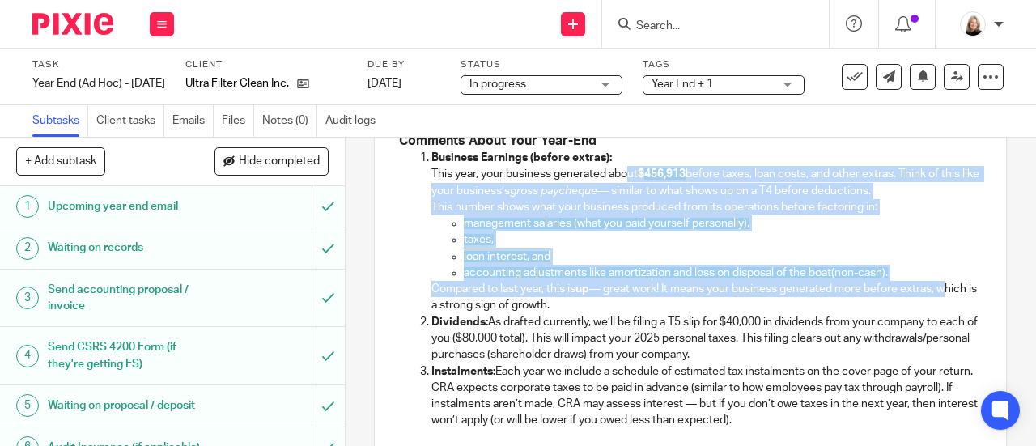
drag, startPoint x: 625, startPoint y: 176, endPoint x: 947, endPoint y: 287, distance: 340.8
click at [947, 287] on li "Business Earnings (before extras): This year, your business generated about $ 4…" at bounding box center [706, 232] width 550 height 164
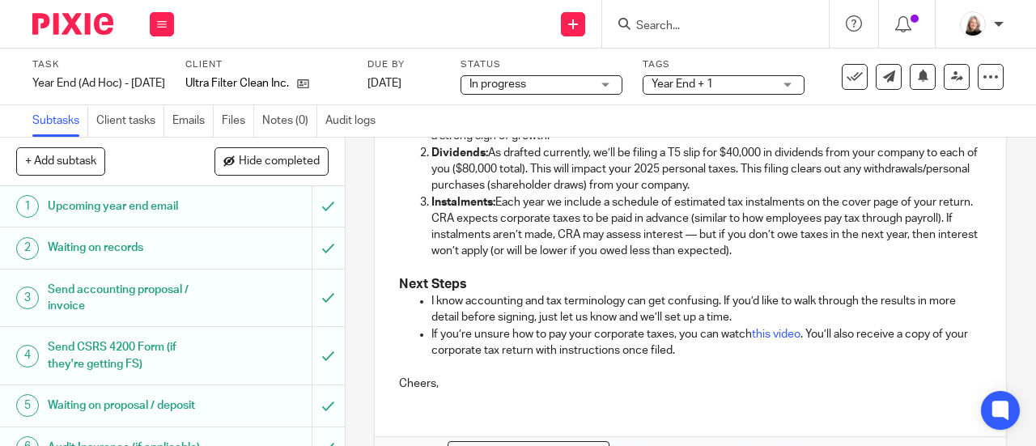
scroll to position [747, 0]
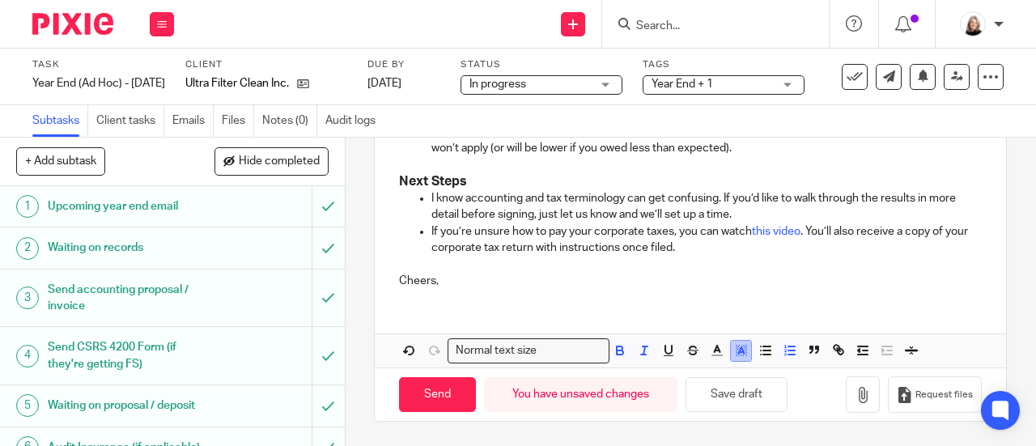
click at [742, 352] on icon "button" at bounding box center [741, 350] width 15 height 15
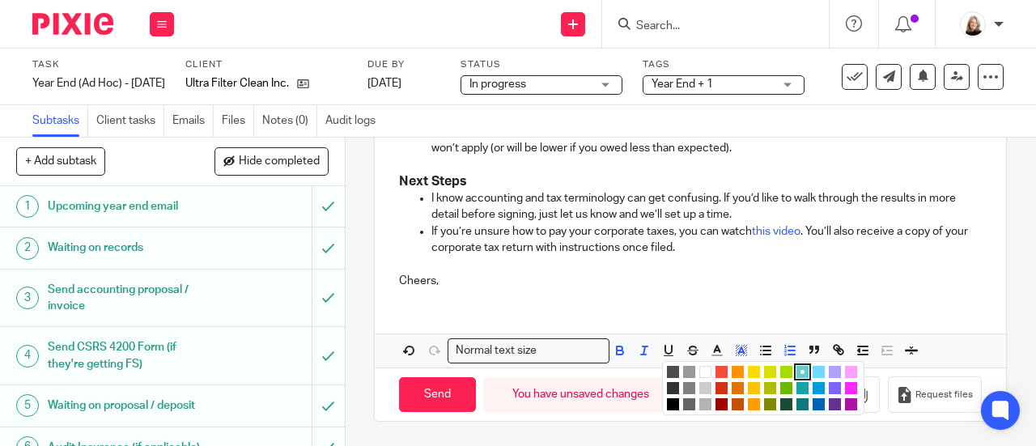
click at [699, 374] on li "color:#FFFFFF" at bounding box center [705, 372] width 12 height 12
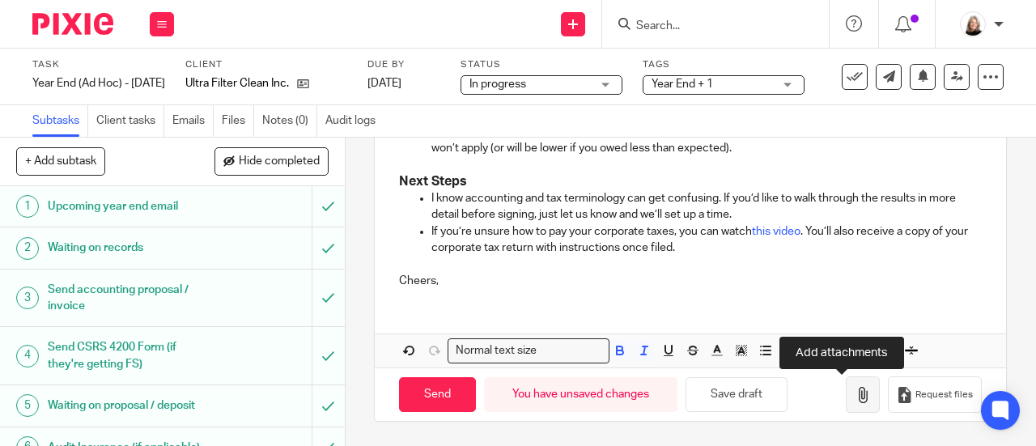
click at [854, 397] on icon "button" at bounding box center [862, 395] width 16 height 16
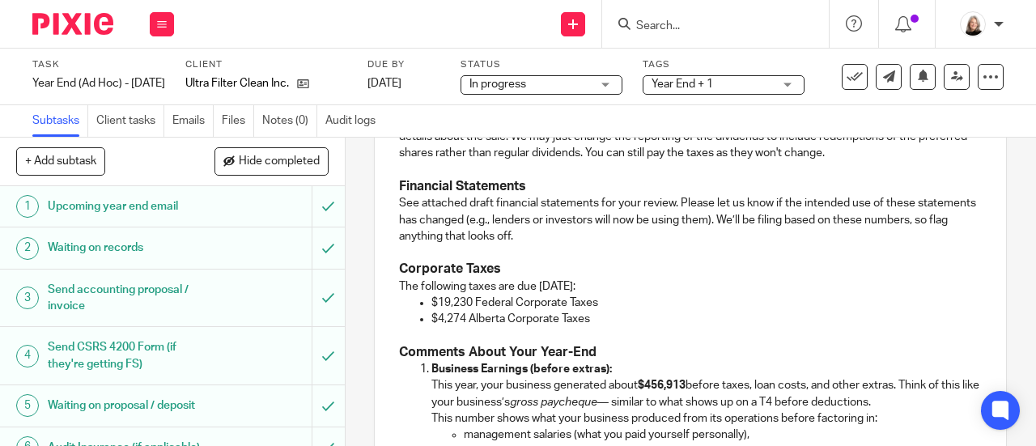
click at [808, 274] on h3 "Corporate Taxes" at bounding box center [690, 269] width 583 height 17
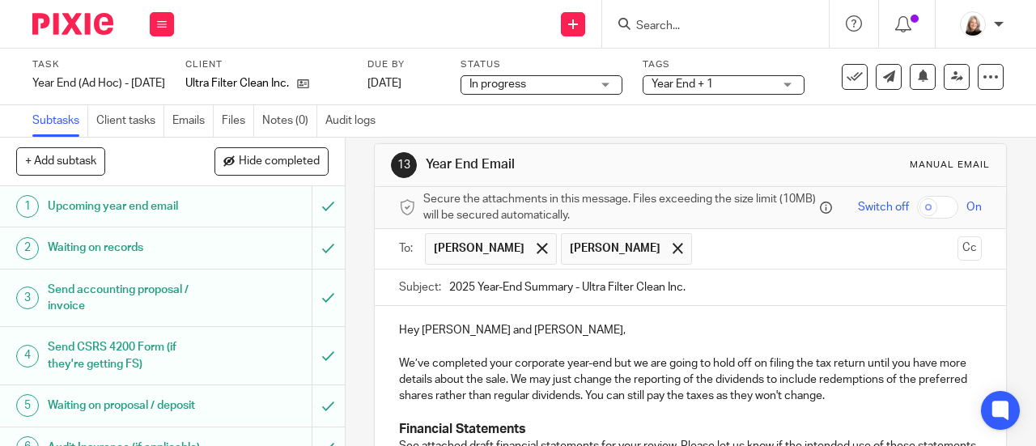
scroll to position [0, 0]
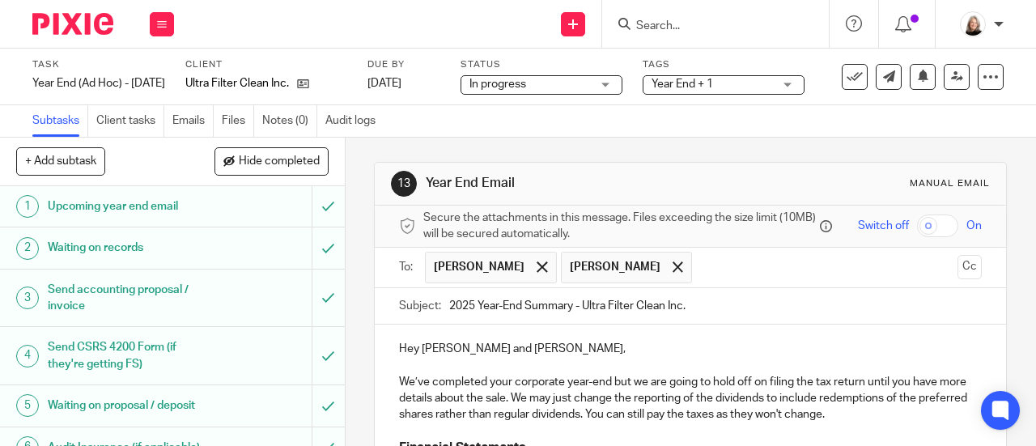
click at [700, 262] on input "text" at bounding box center [825, 268] width 251 height 32
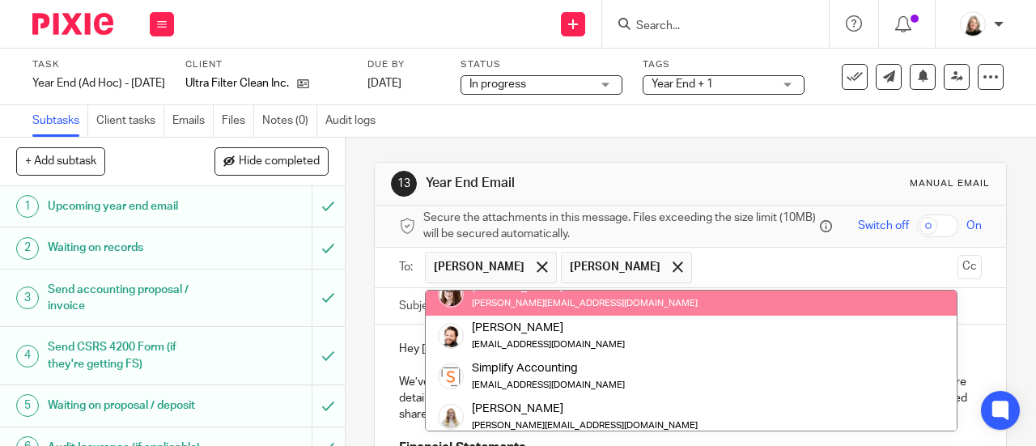
scroll to position [81, 0]
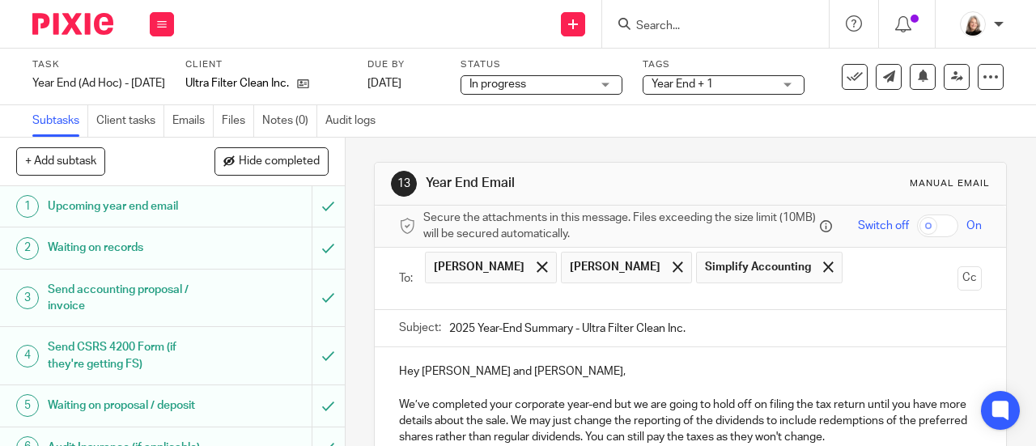
click at [783, 287] on input "text" at bounding box center [690, 296] width 522 height 19
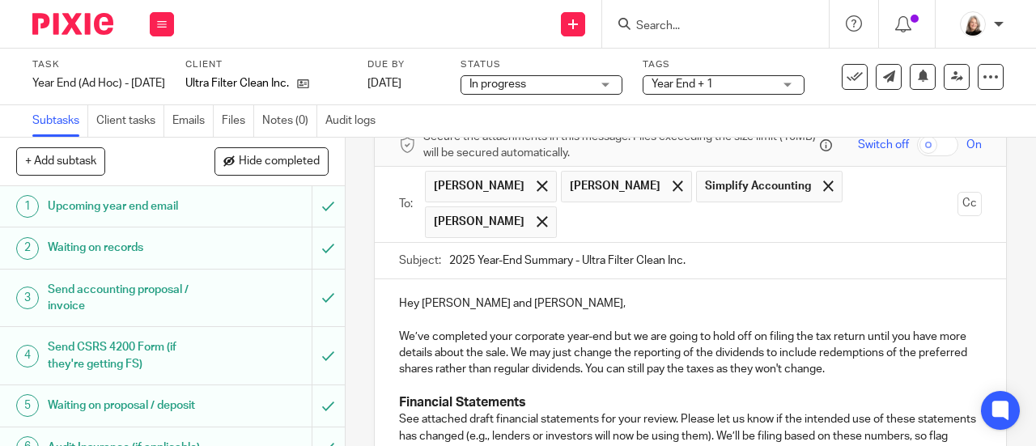
scroll to position [162, 0]
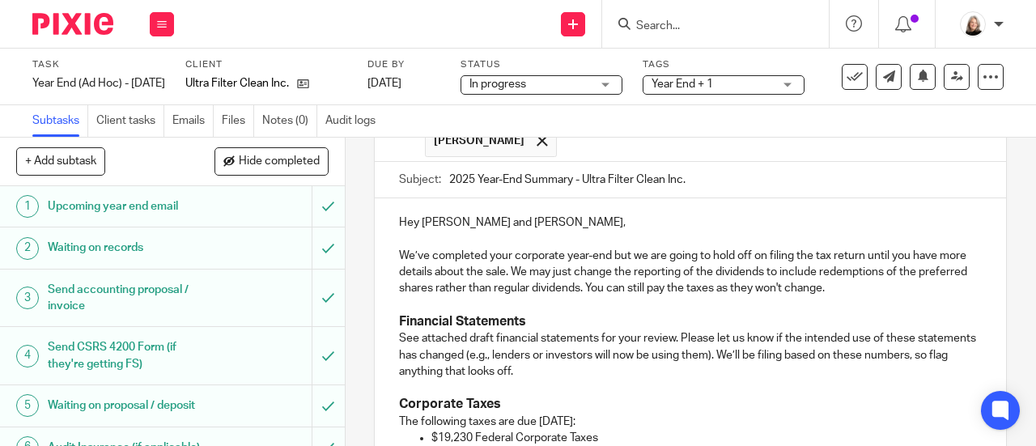
click at [557, 248] on p "We’ve completed your corporate year-end but we are going to hold off on filing …" at bounding box center [690, 272] width 583 height 49
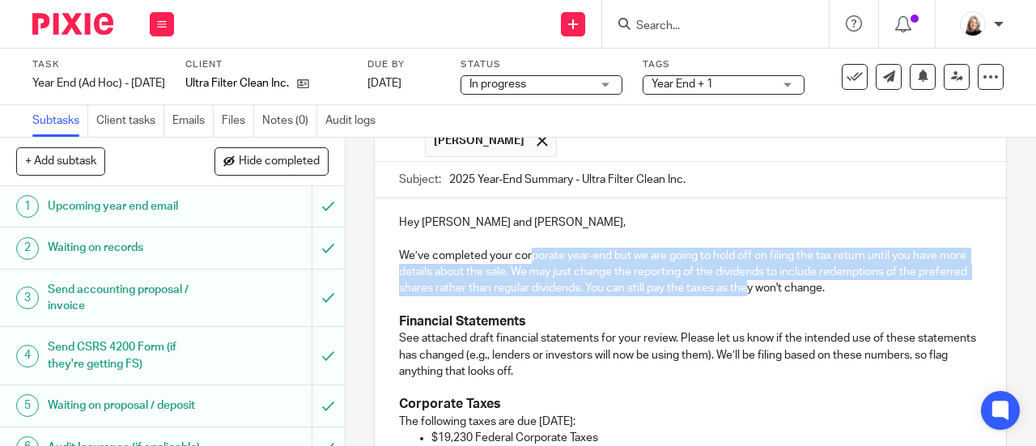
drag, startPoint x: 530, startPoint y: 251, endPoint x: 795, endPoint y: 273, distance: 265.5
click at [795, 273] on p "We’ve completed your corporate year-end but we are going to hold off on filing …" at bounding box center [690, 272] width 583 height 49
click at [822, 268] on p "We’ve completed your corporate year-end but we are going to hold off on filing …" at bounding box center [690, 272] width 583 height 49
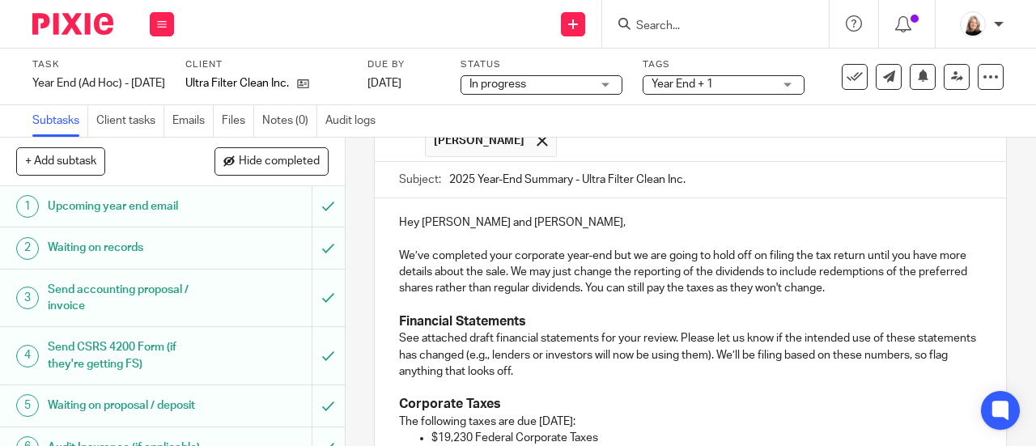
click at [897, 255] on p "We’ve completed your corporate year-end but we are going to hold off on filing …" at bounding box center [690, 272] width 583 height 49
click at [563, 261] on p "We’ve completed your corporate year-end but we are going to hold off on filing …" at bounding box center [690, 272] width 583 height 49
click at [761, 266] on p "We’ve completed your corporate year-end but we are going to hold off on filing …" at bounding box center [690, 272] width 583 height 49
click at [861, 275] on p "We’ve completed your corporate year-end but we are going to hold off on filing …" at bounding box center [690, 272] width 583 height 49
click at [872, 297] on p at bounding box center [690, 305] width 583 height 16
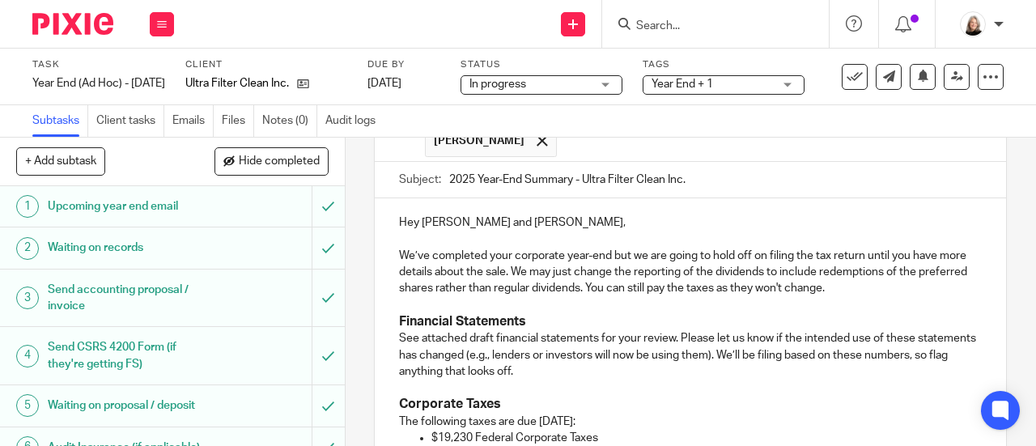
click at [894, 286] on p "We’ve completed your corporate year-end but we are going to hold off on filing …" at bounding box center [690, 272] width 583 height 49
click at [627, 266] on p "We’ve completed your corporate year-end but we are going to hold off on filing …" at bounding box center [690, 272] width 583 height 49
click at [508, 269] on p "We’ve completed your corporate year-end but we are going to hold off on filing …" at bounding box center [690, 272] width 583 height 49
click at [638, 309] on p at bounding box center [690, 305] width 583 height 16
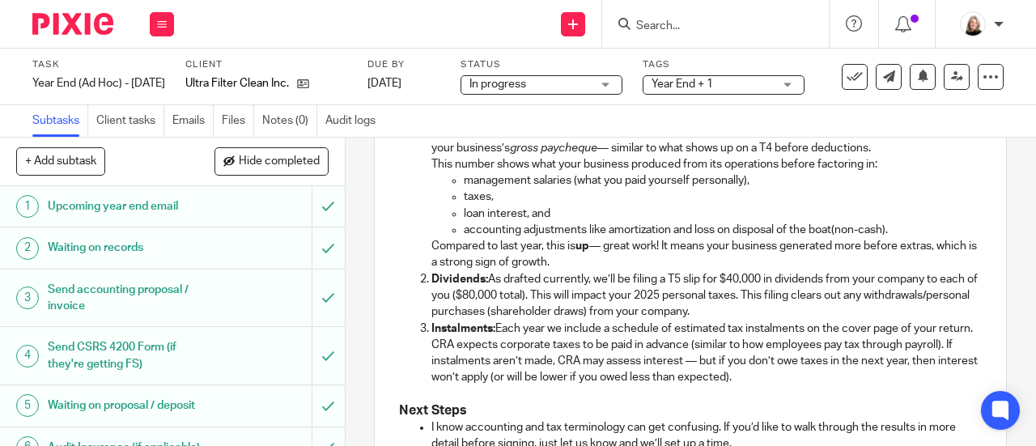
scroll to position [566, 0]
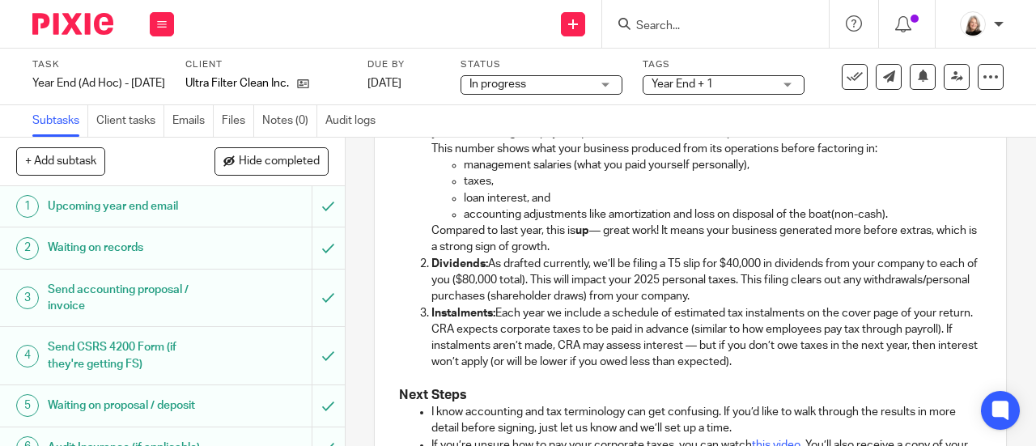
click at [647, 246] on p "Compared to last year, this is up — great work! It means your business generate…" at bounding box center [706, 239] width 550 height 33
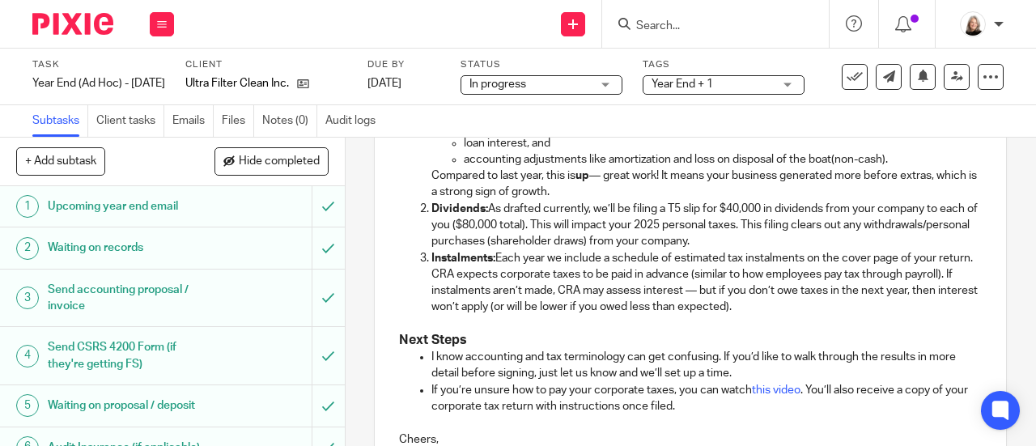
scroll to position [647, 0]
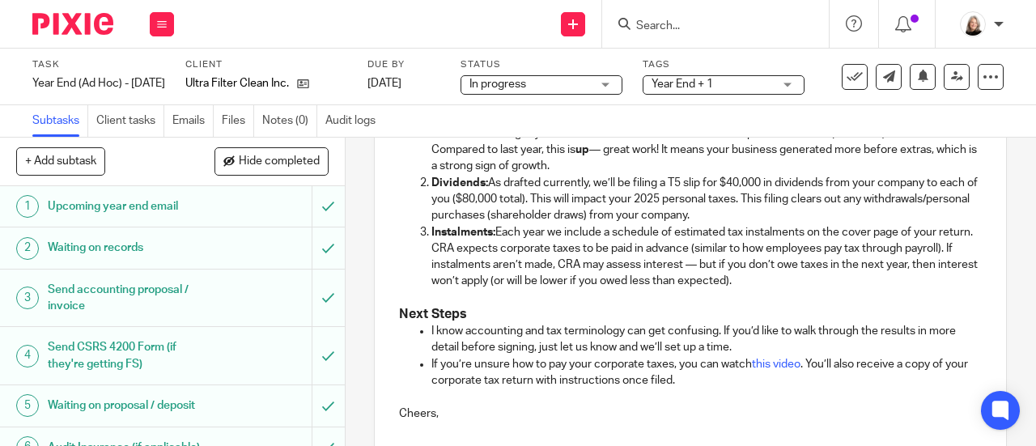
click at [550, 194] on p "Dividends: As drafted currently, we’ll be filing a T5 slip for $40,000 in divid…" at bounding box center [706, 199] width 550 height 49
click at [682, 203] on p "Dividends: As drafted currently, we’ll be filing a T5 slip for $40,000 in divid…" at bounding box center [706, 199] width 550 height 49
click at [816, 215] on p "Dividends: As drafted currently, we’ll be filing a T5 slip for $40,000 in divid…" at bounding box center [706, 199] width 550 height 49
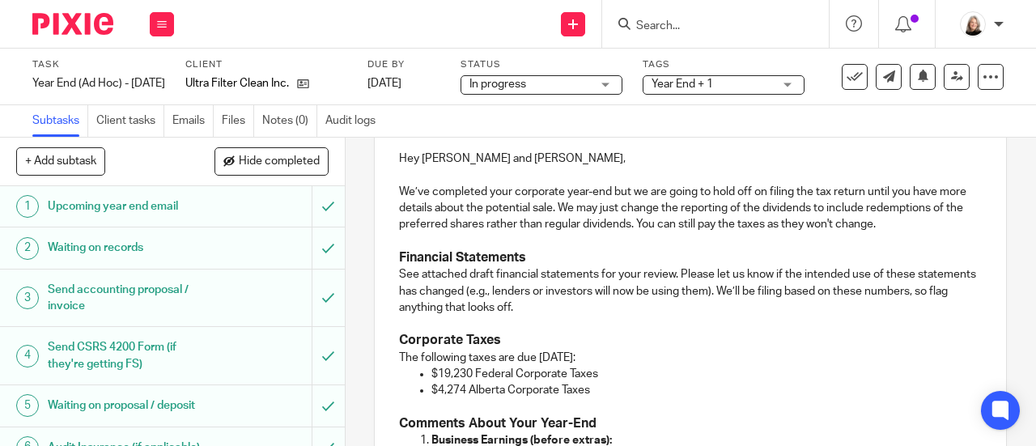
scroll to position [228, 0]
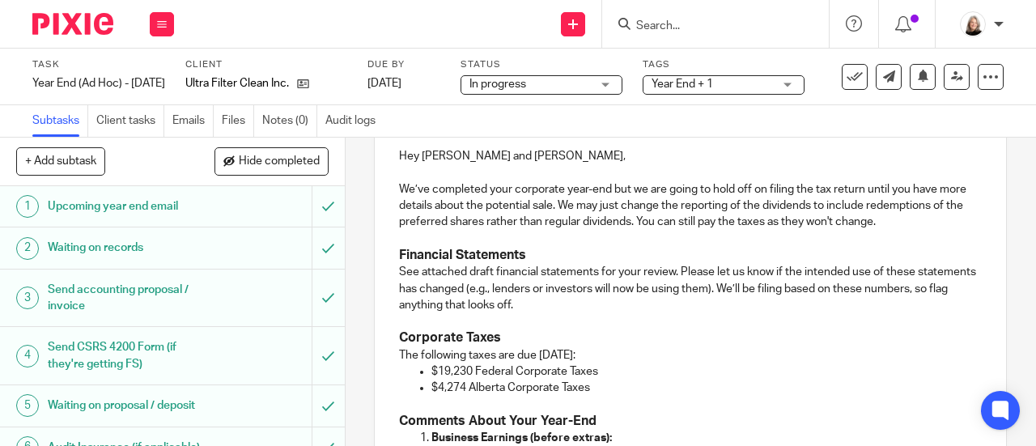
click at [675, 309] on p "See attached draft financial statements for your review. Please let us know if …" at bounding box center [690, 288] width 583 height 49
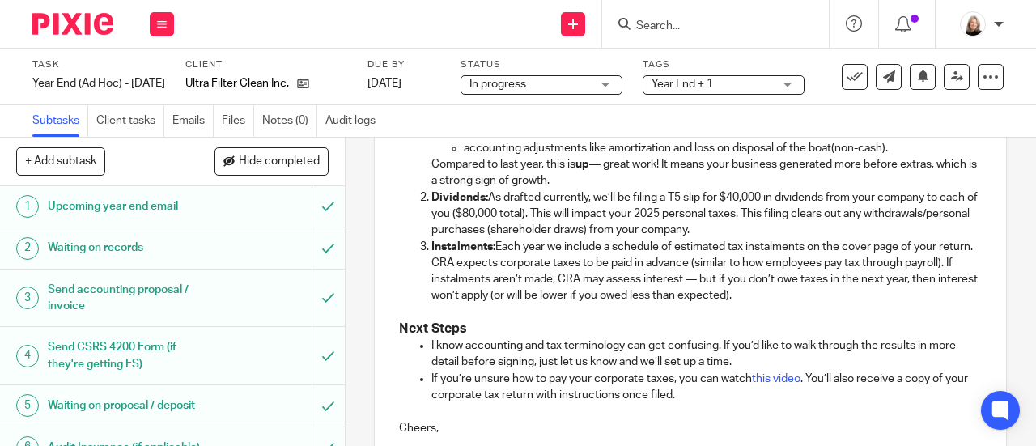
scroll to position [875, 0]
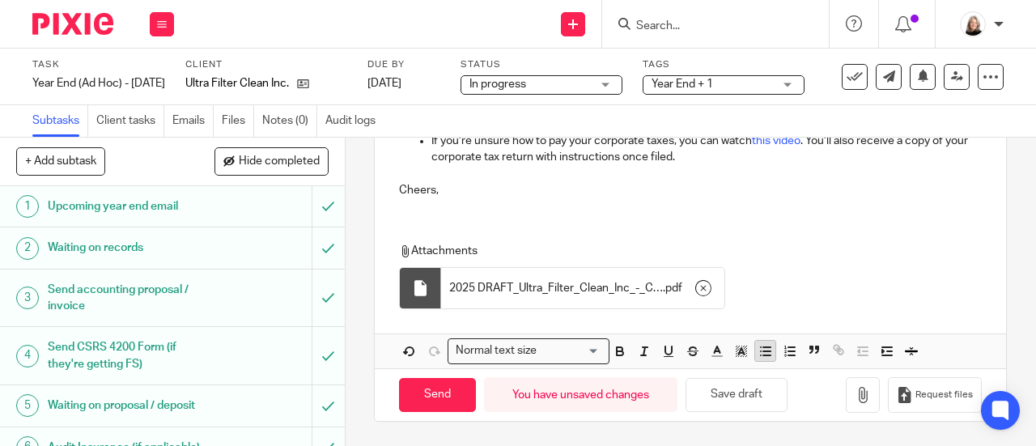
click at [758, 350] on icon "button" at bounding box center [765, 351] width 15 height 15
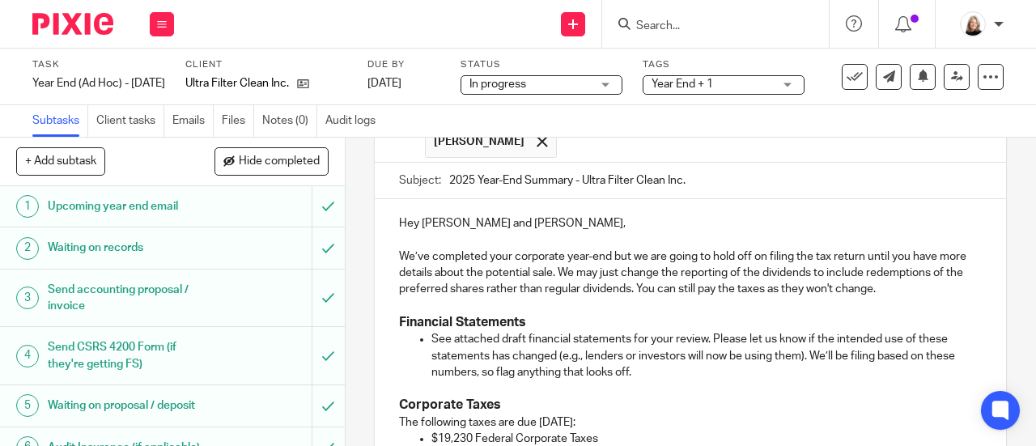
scroll to position [198, 0]
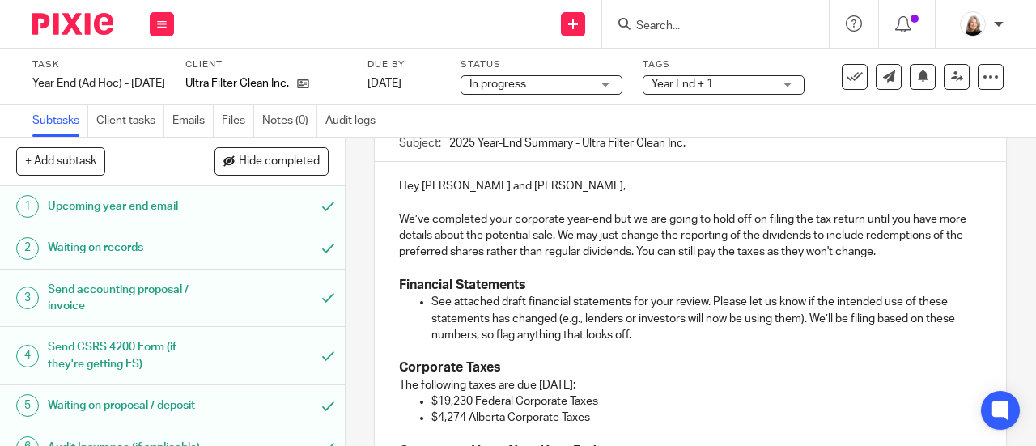
click at [671, 343] on p "See attached draft financial statements for your review. Please let us know if …" at bounding box center [706, 318] width 550 height 49
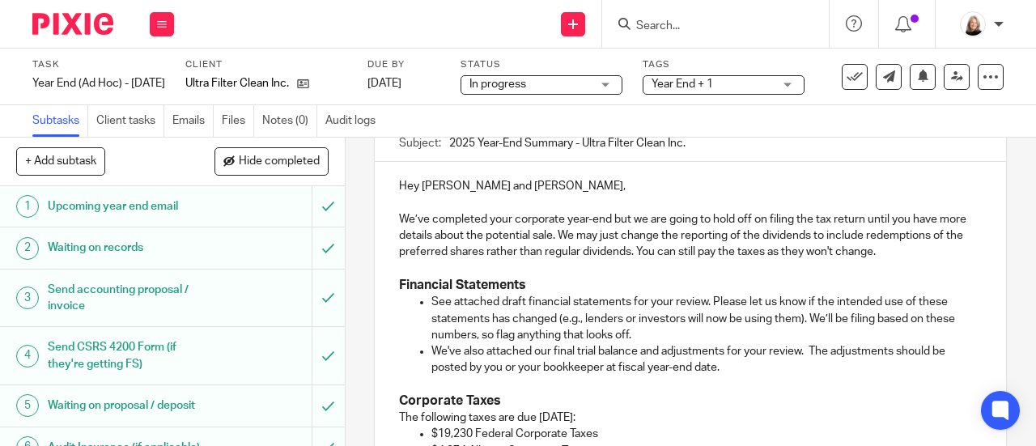
click at [844, 337] on p "See attached draft financial statements for your review. Please let us know if …" at bounding box center [706, 318] width 550 height 49
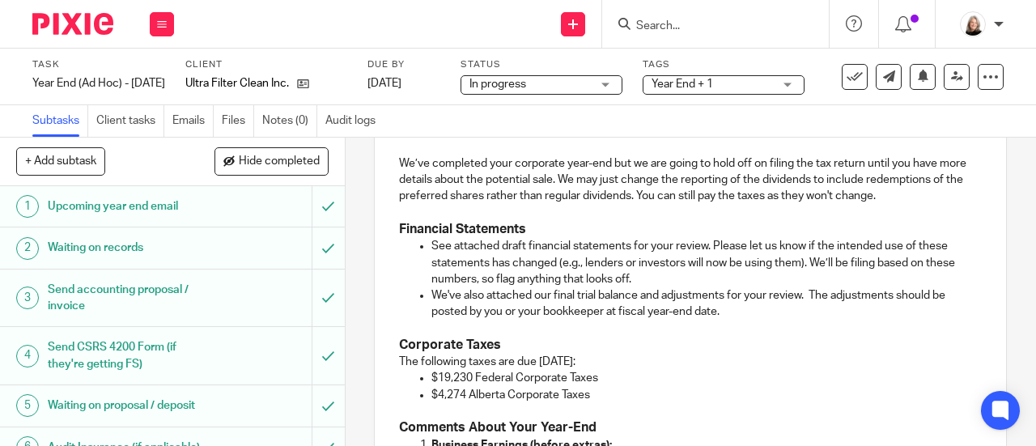
scroll to position [279, 0]
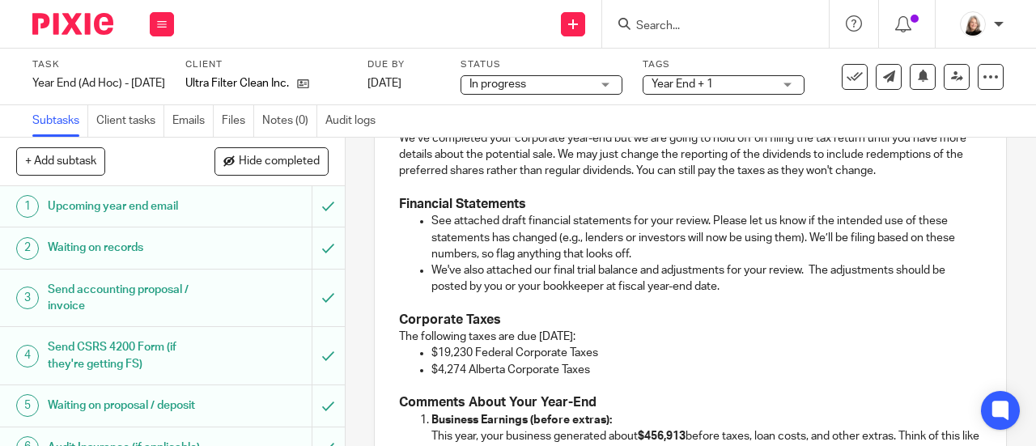
click at [672, 321] on h3 "Corporate Taxes" at bounding box center [690, 320] width 583 height 17
drag, startPoint x: 481, startPoint y: 295, endPoint x: 507, endPoint y: 297, distance: 26.8
click at [507, 295] on p "We've also attached our final trial balance and adjustments for your review. Th…" at bounding box center [706, 278] width 550 height 33
click at [511, 305] on p at bounding box center [690, 303] width 583 height 16
drag, startPoint x: 502, startPoint y: 295, endPoint x: 605, endPoint y: 298, distance: 103.6
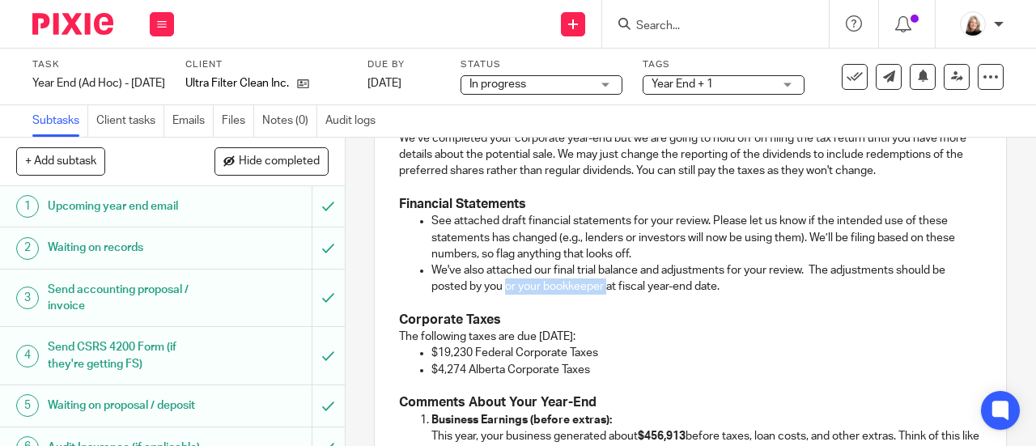
click at [605, 295] on p "We've also attached our final trial balance and adjustments for your review. Th…" at bounding box center [706, 278] width 550 height 33
drag, startPoint x: 468, startPoint y: 298, endPoint x: 496, endPoint y: 299, distance: 28.3
click at [496, 295] on p "We've also attached our final trial balance and adjustments for your review. Th…" at bounding box center [706, 278] width 550 height 33
click at [584, 293] on p "We've also attached our final trial balance and adjustments for your review. Th…" at bounding box center [706, 278] width 550 height 33
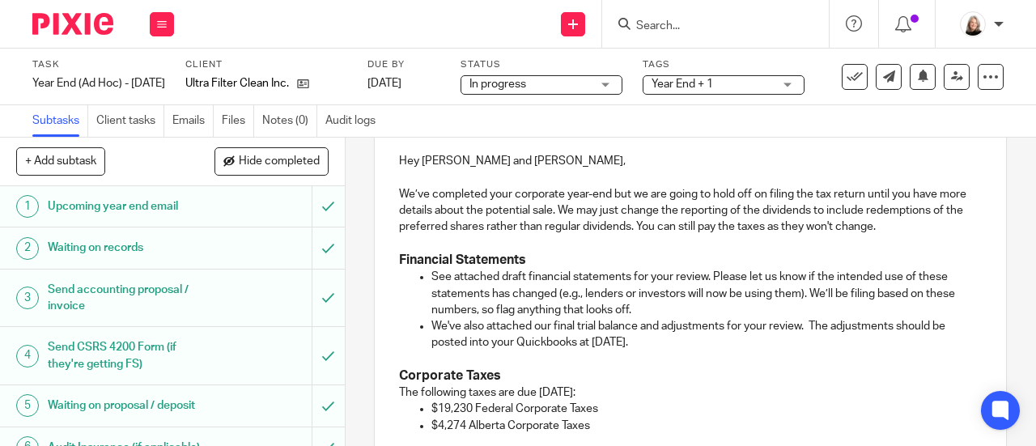
scroll to position [198, 0]
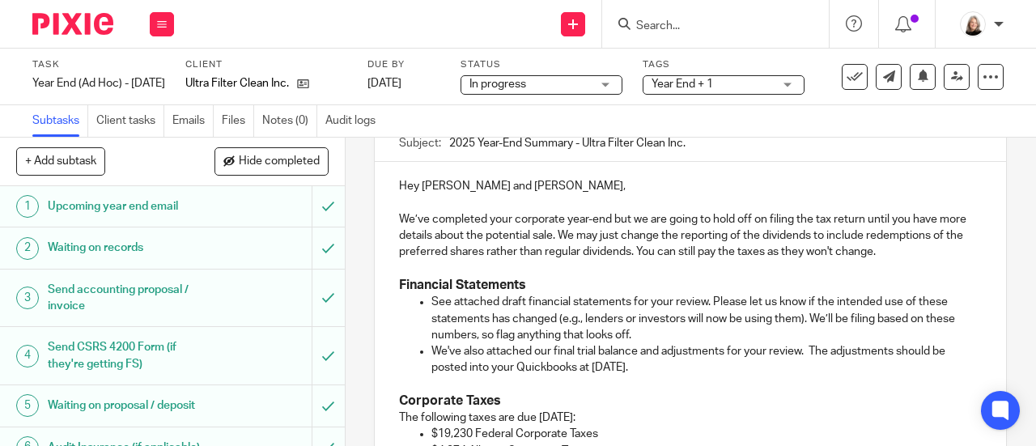
click at [743, 319] on p "See attached draft financial statements for your review. Please let us know if …" at bounding box center [706, 318] width 550 height 49
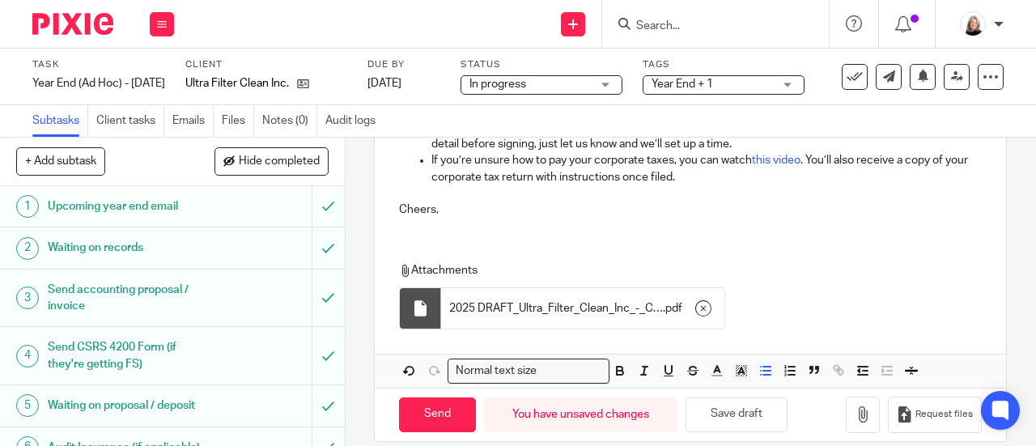
scroll to position [909, 0]
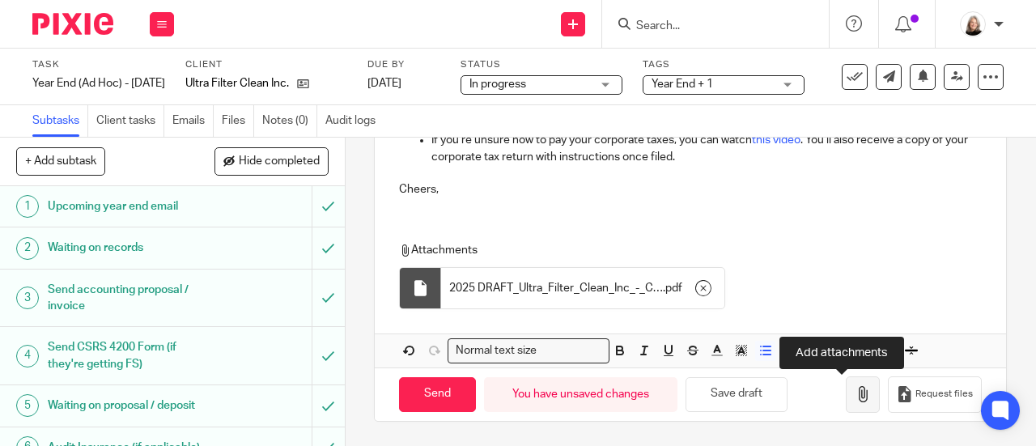
click at [854, 395] on icon "button" at bounding box center [862, 394] width 16 height 16
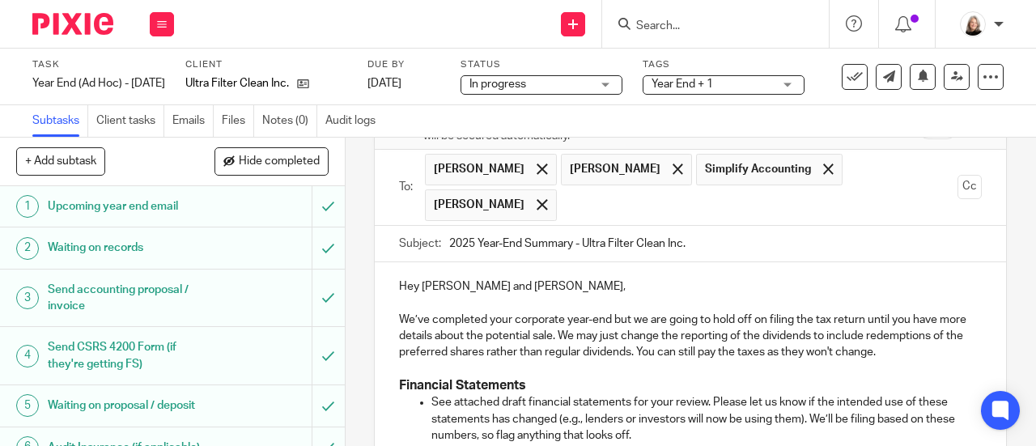
scroll to position [162, 0]
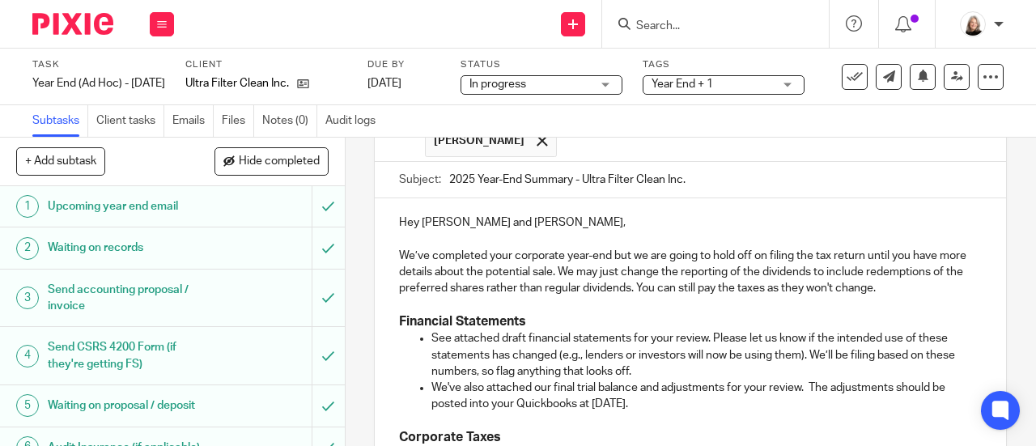
click at [829, 260] on p "We’ve completed your corporate year-end but we are going to hold off on filing …" at bounding box center [690, 272] width 583 height 49
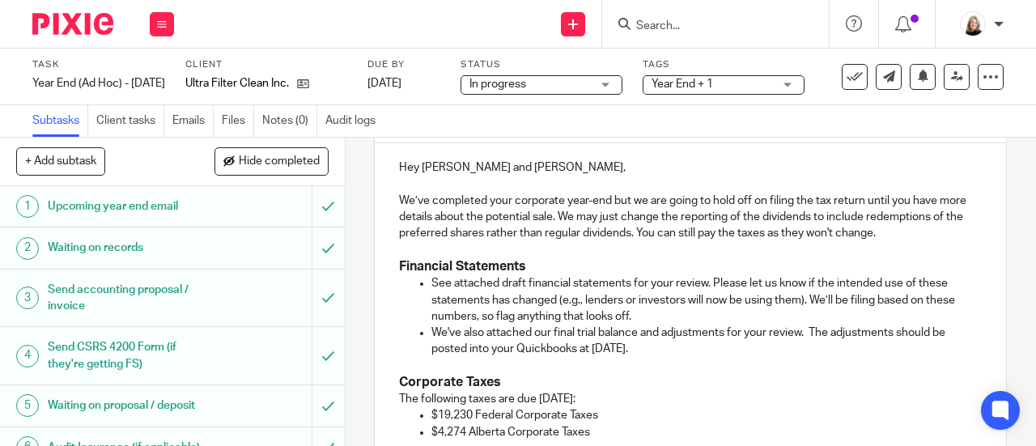
scroll to position [243, 0]
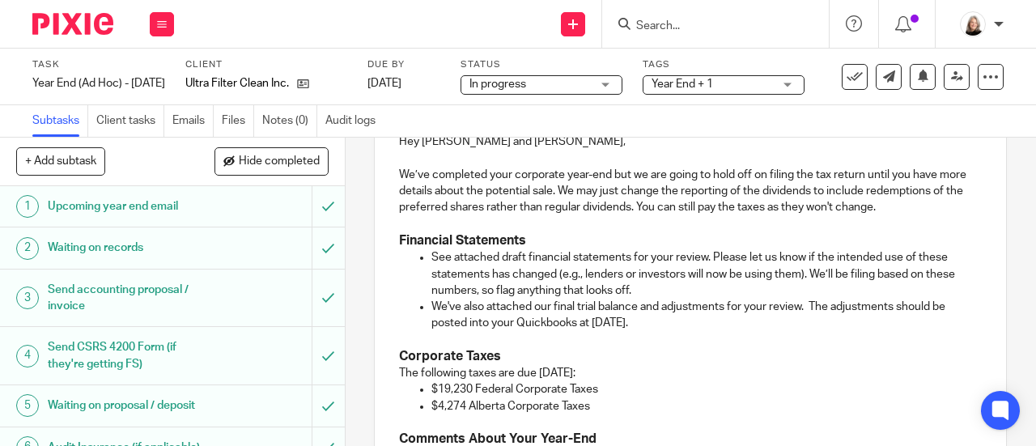
click at [861, 201] on p "We’ve completed your corporate year-end but we are going to hold off on filing …" at bounding box center [690, 191] width 583 height 49
click at [596, 174] on p "We’ve completed your corporate year-end but we are going to hold off on filing …" at bounding box center [690, 191] width 583 height 49
drag, startPoint x: 586, startPoint y: 180, endPoint x: 621, endPoint y: 184, distance: 35.0
click at [621, 184] on p "We’ve completed your corporate year-end but we are going to hold off on filing …" at bounding box center [690, 191] width 583 height 49
click at [645, 216] on p "We’ve completed your corporate year-end but we are going to hold off on filing …" at bounding box center [690, 191] width 583 height 49
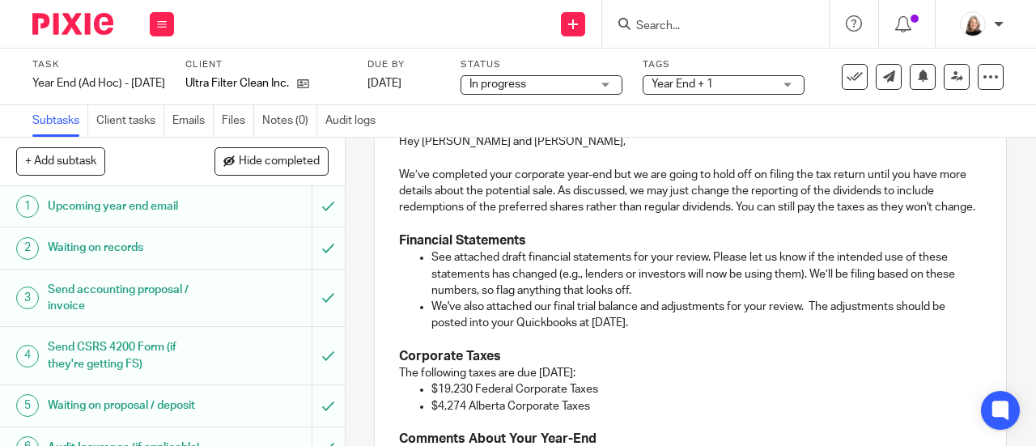
click at [874, 203] on p "We’ve completed your corporate year-end but we are going to hold off on filing …" at bounding box center [690, 191] width 583 height 49
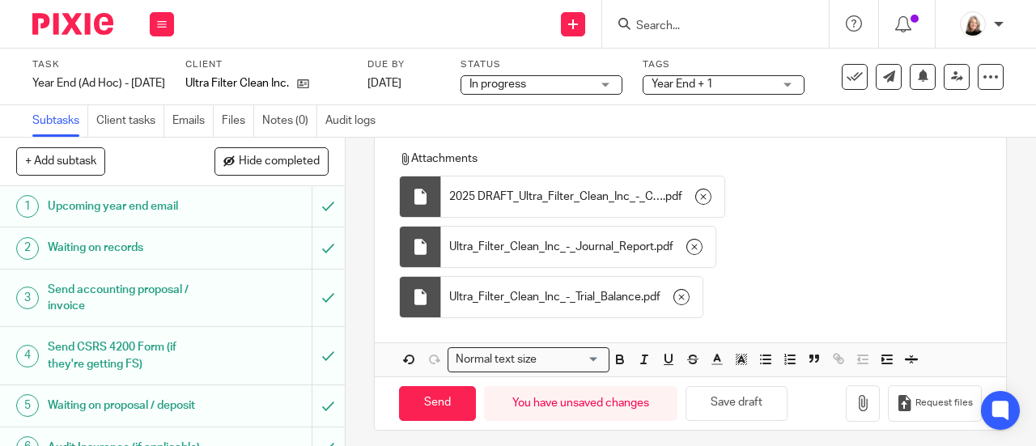
scroll to position [1008, 0]
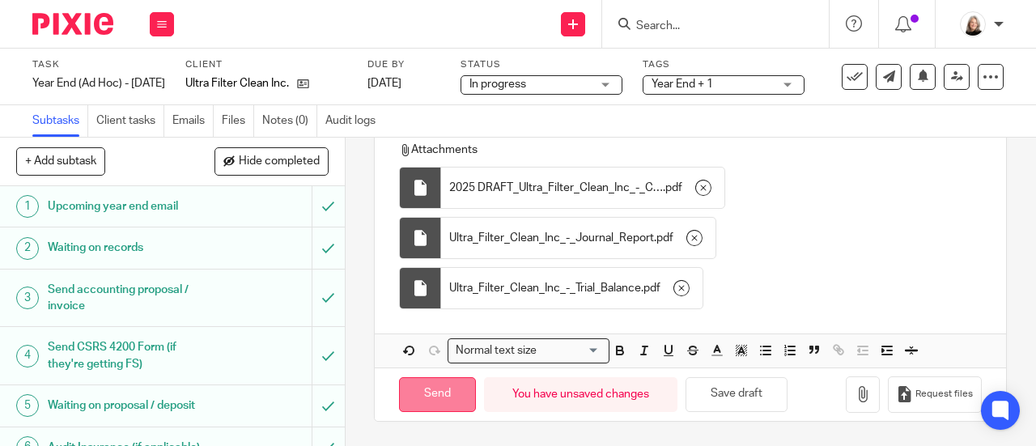
click at [453, 397] on input "Send" at bounding box center [437, 394] width 77 height 35
type input "Sent"
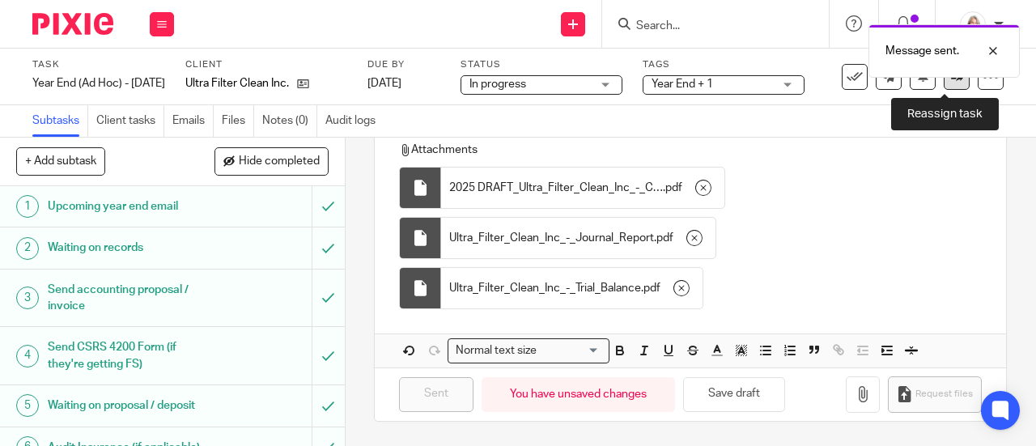
click at [943, 86] on link at bounding box center [956, 77] width 26 height 26
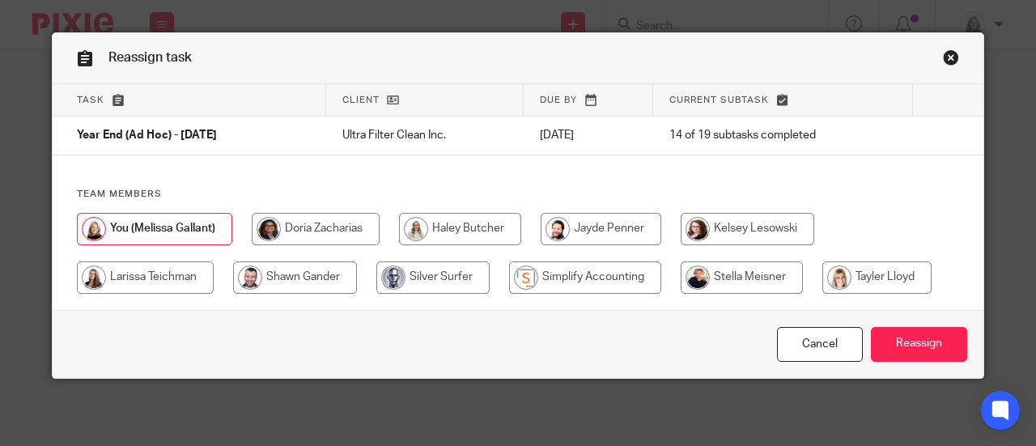
click at [622, 279] on input "radio" at bounding box center [585, 277] width 152 height 32
radio input "true"
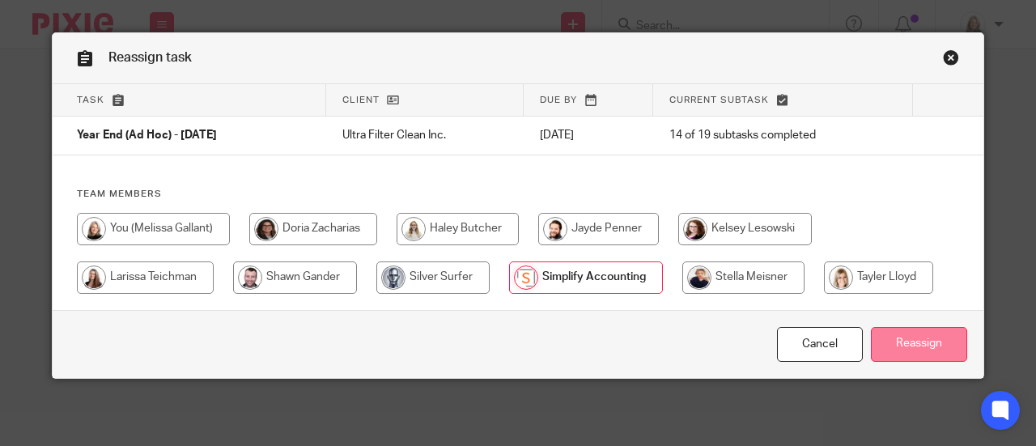
click at [909, 341] on input "Reassign" at bounding box center [919, 344] width 96 height 35
